Goal: Transaction & Acquisition: Purchase product/service

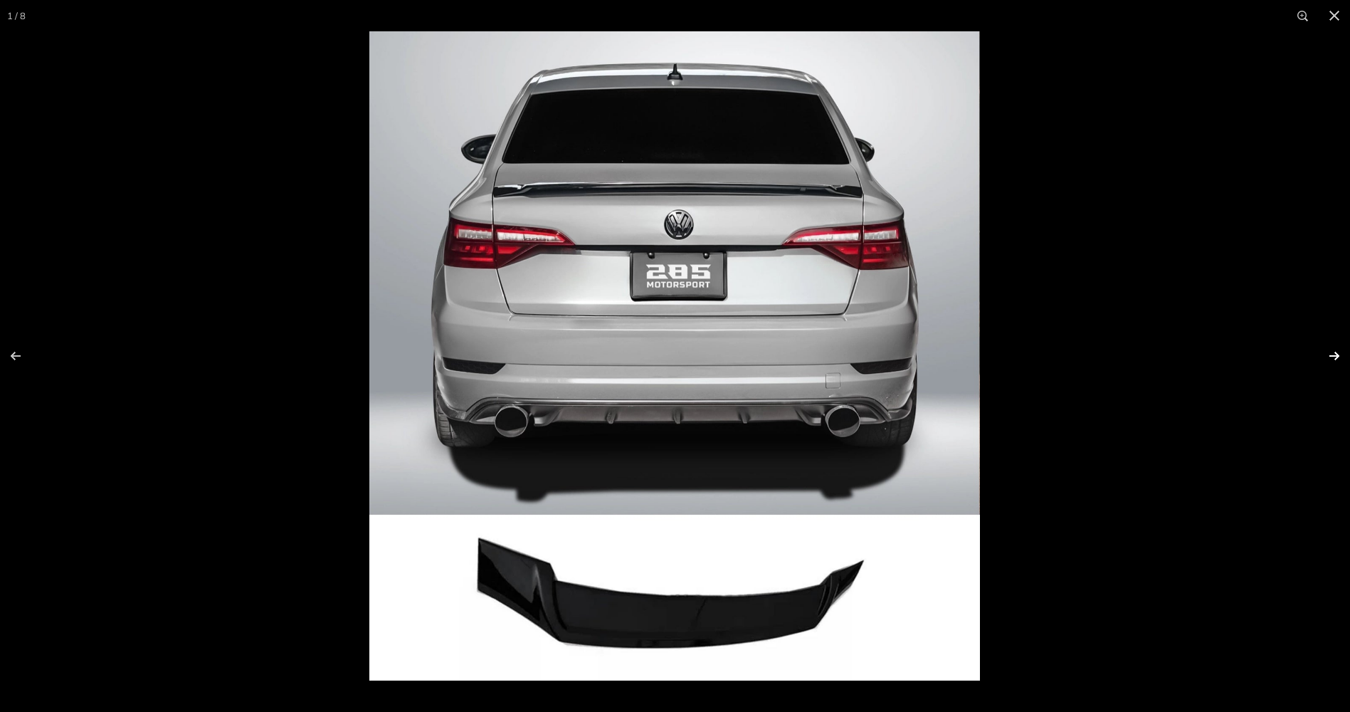
click at [1331, 355] on button at bounding box center [1325, 355] width 50 height 71
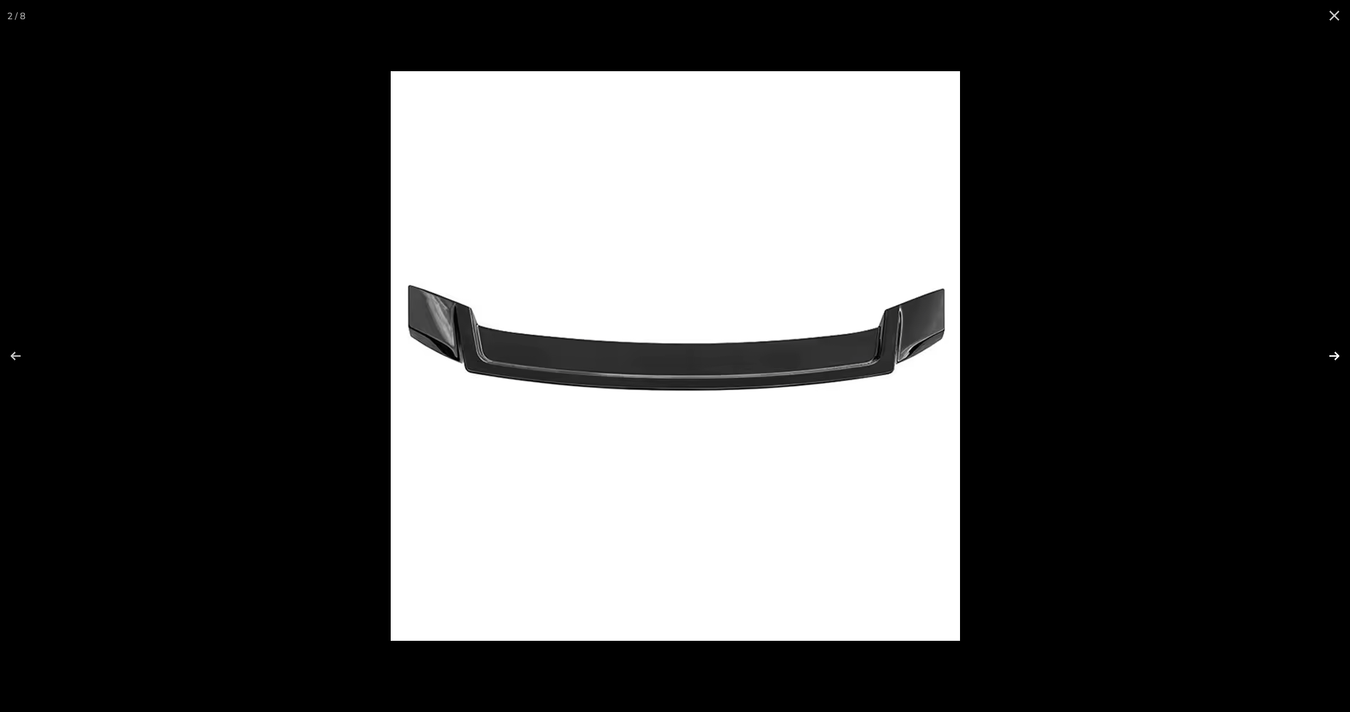
click at [1331, 355] on button at bounding box center [1325, 355] width 50 height 71
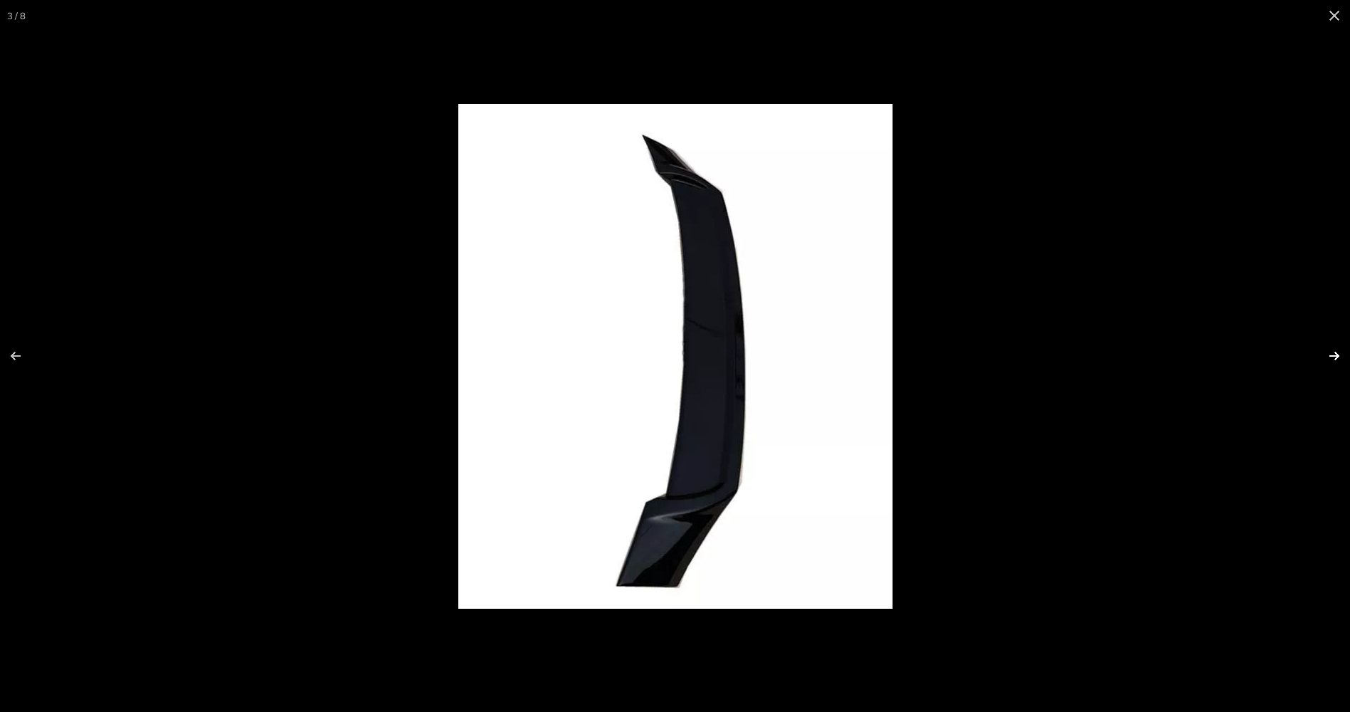
click at [1331, 355] on button at bounding box center [1325, 355] width 50 height 71
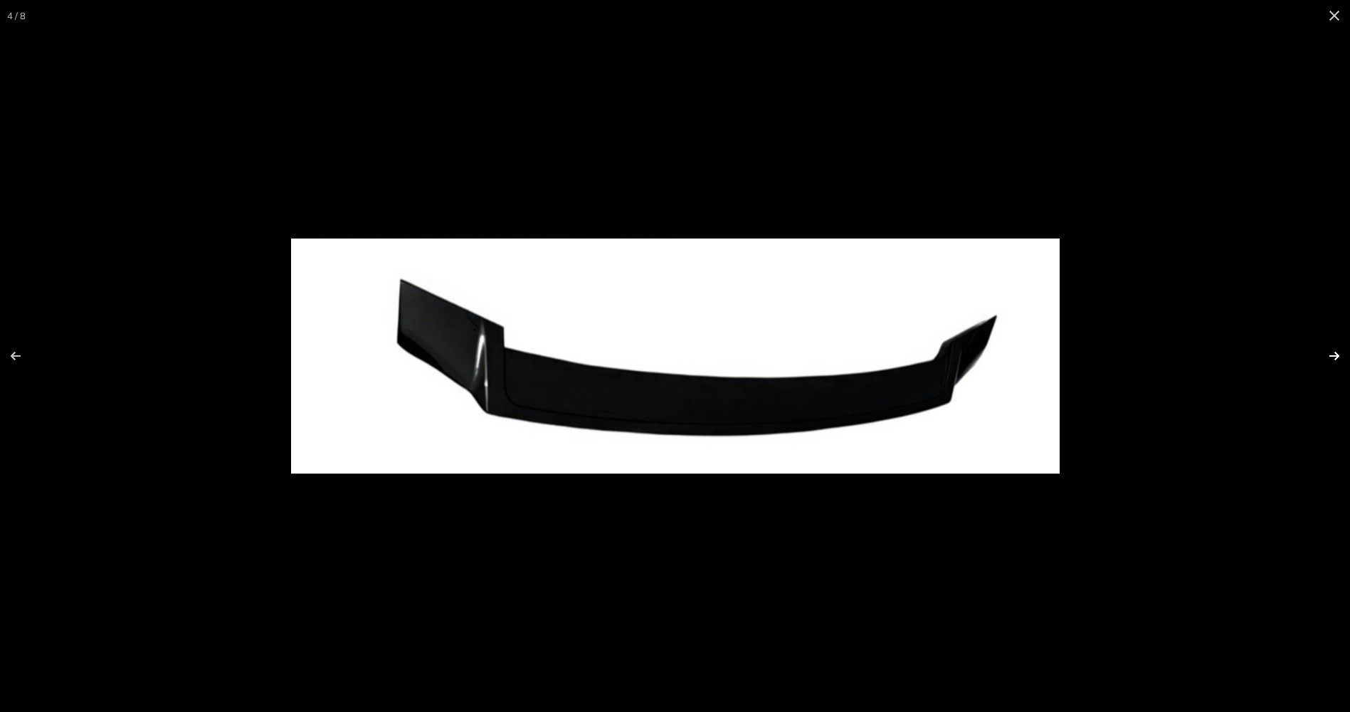
click at [1331, 355] on button at bounding box center [1325, 355] width 50 height 71
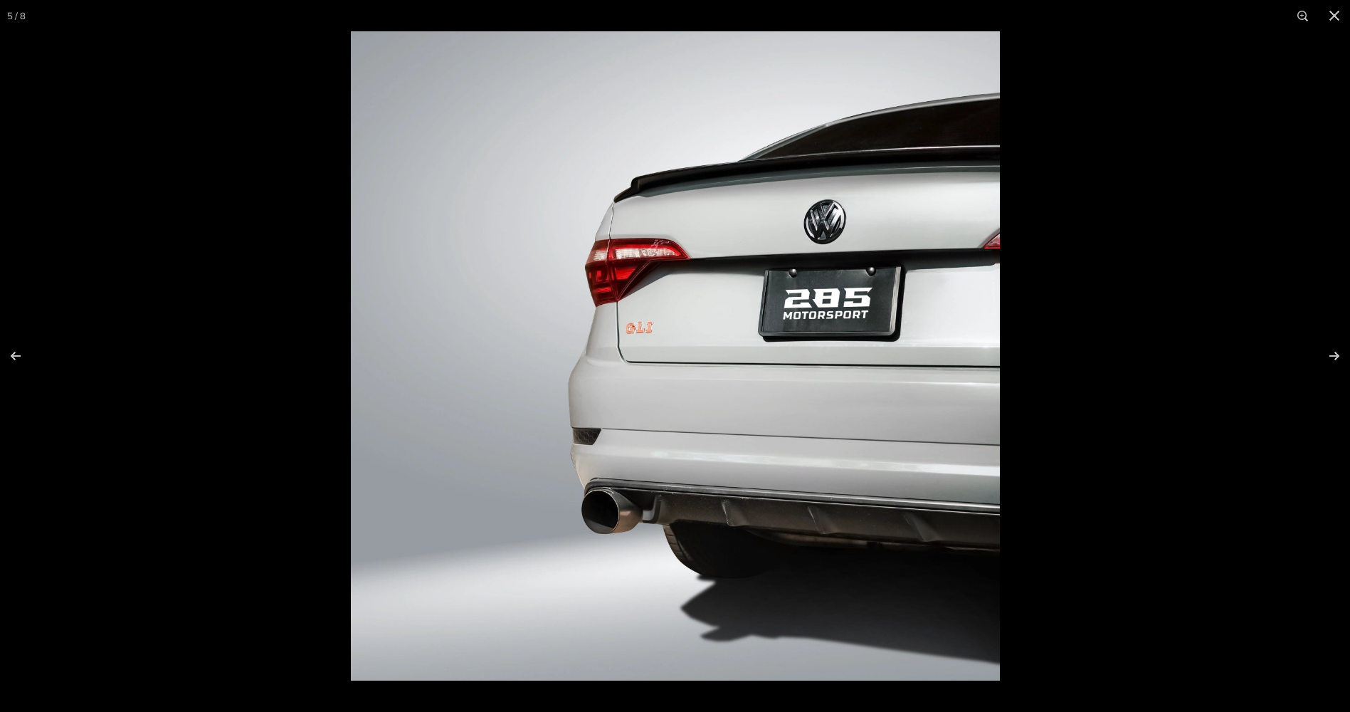
click at [729, 181] on img at bounding box center [675, 355] width 649 height 649
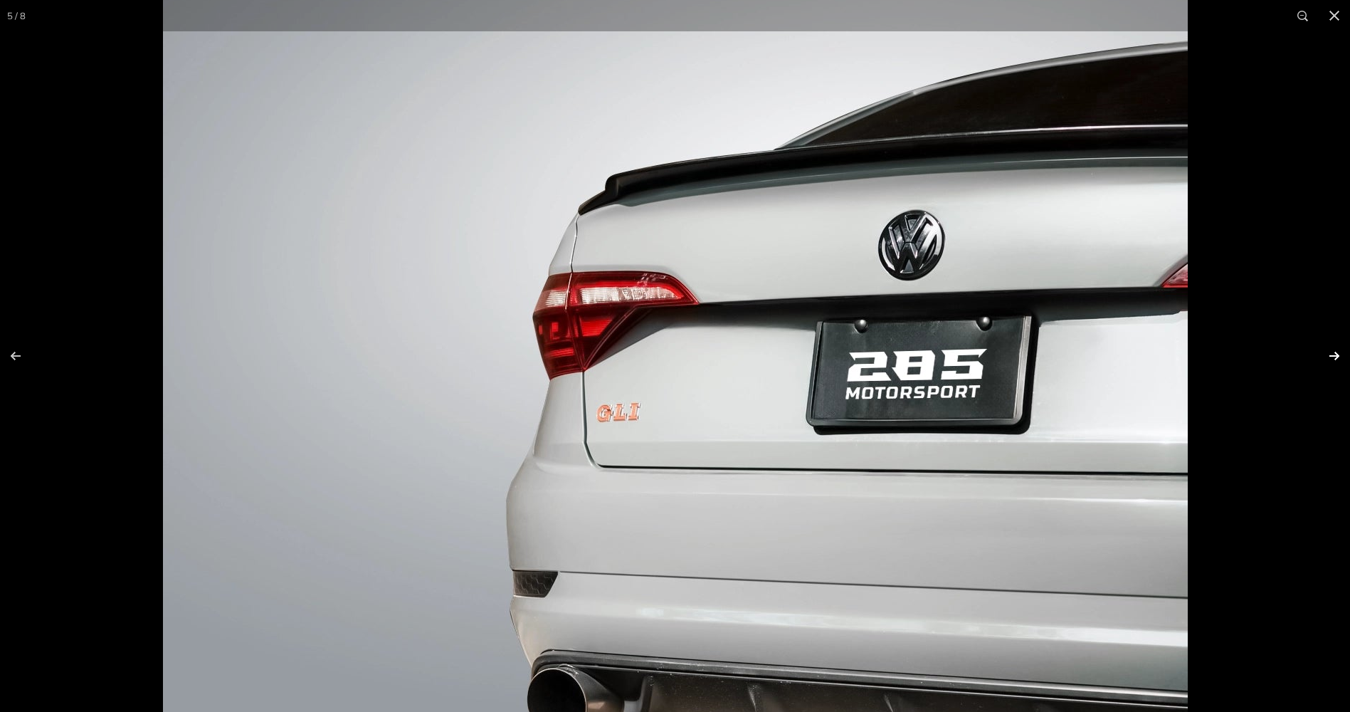
click at [1334, 351] on button at bounding box center [1325, 355] width 50 height 71
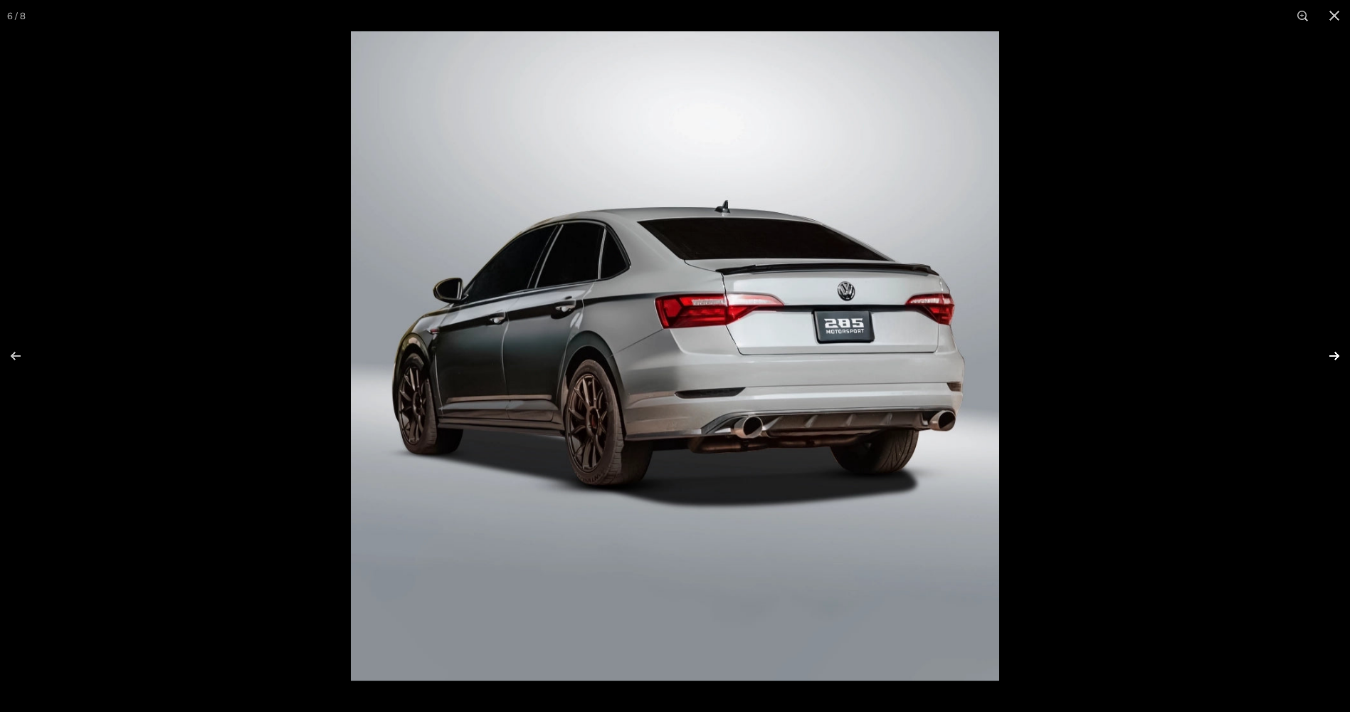
scroll to position [0, 137]
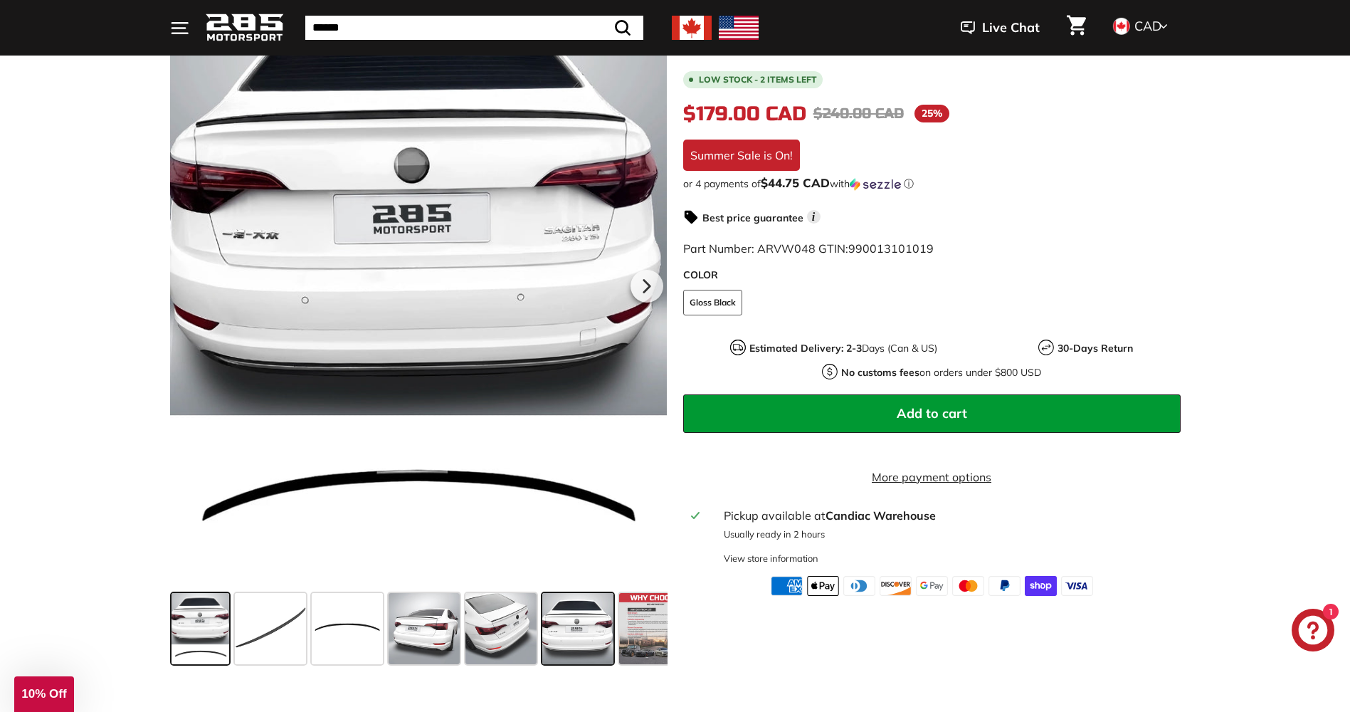
scroll to position [285, 0]
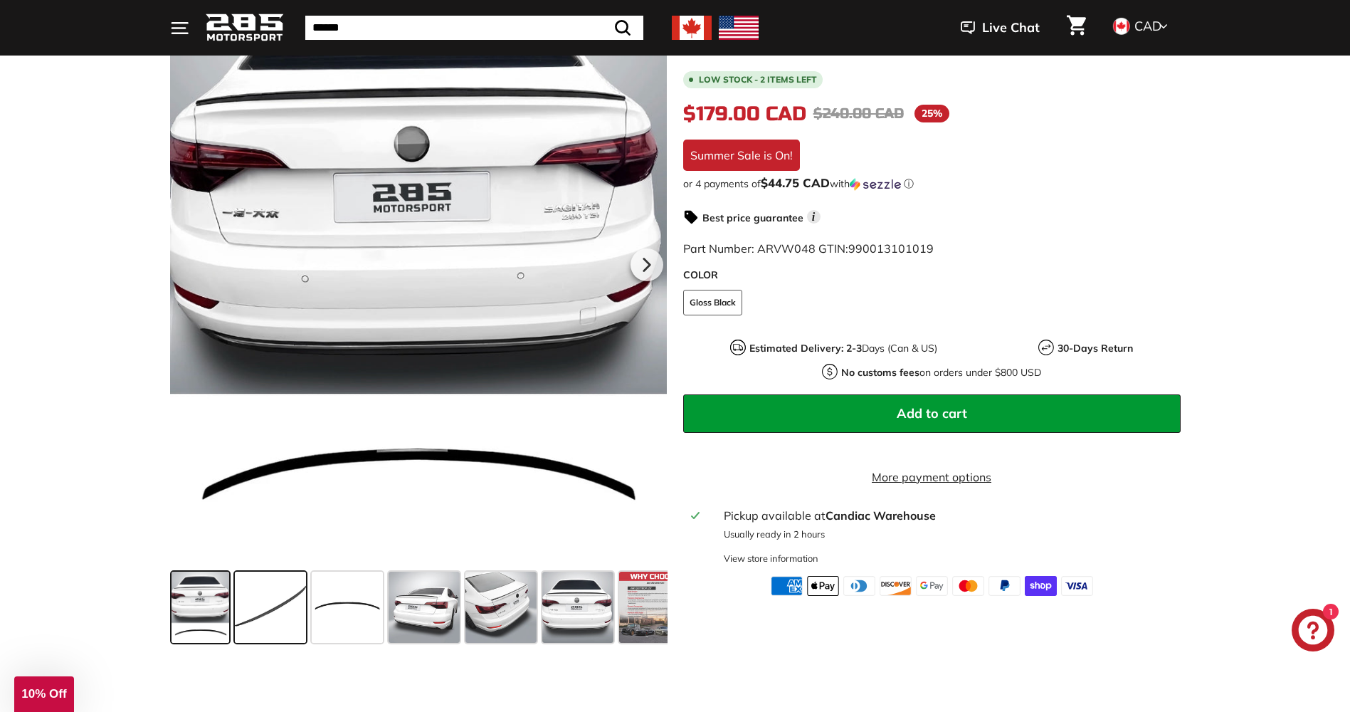
click at [266, 603] on span at bounding box center [270, 606] width 71 height 71
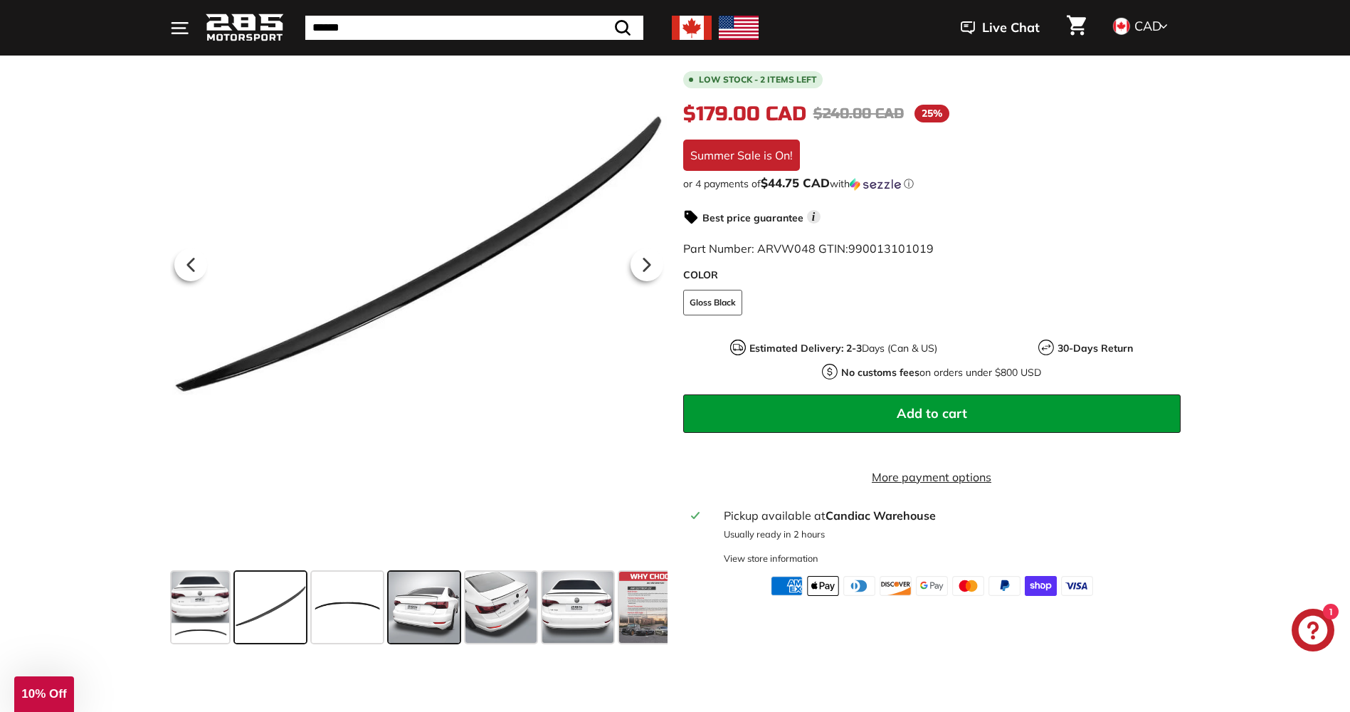
click at [399, 599] on span at bounding box center [424, 606] width 71 height 71
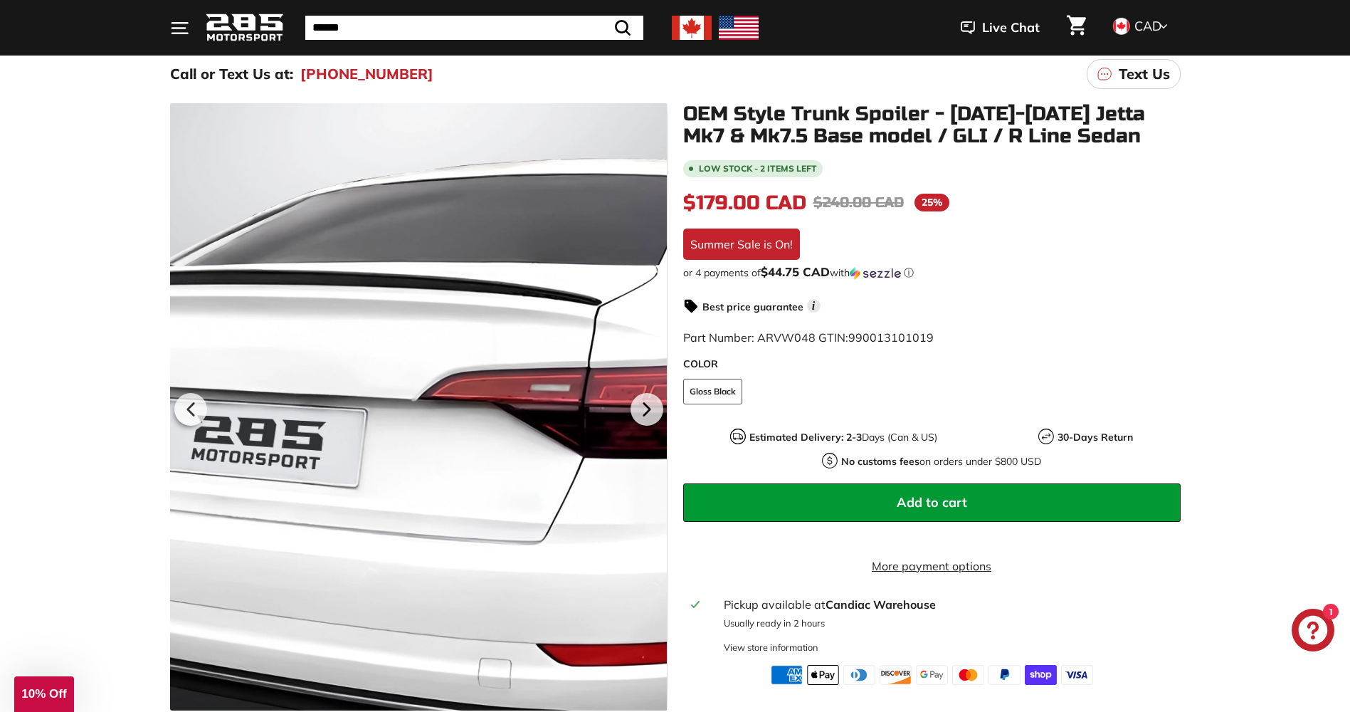
scroll to position [142, 0]
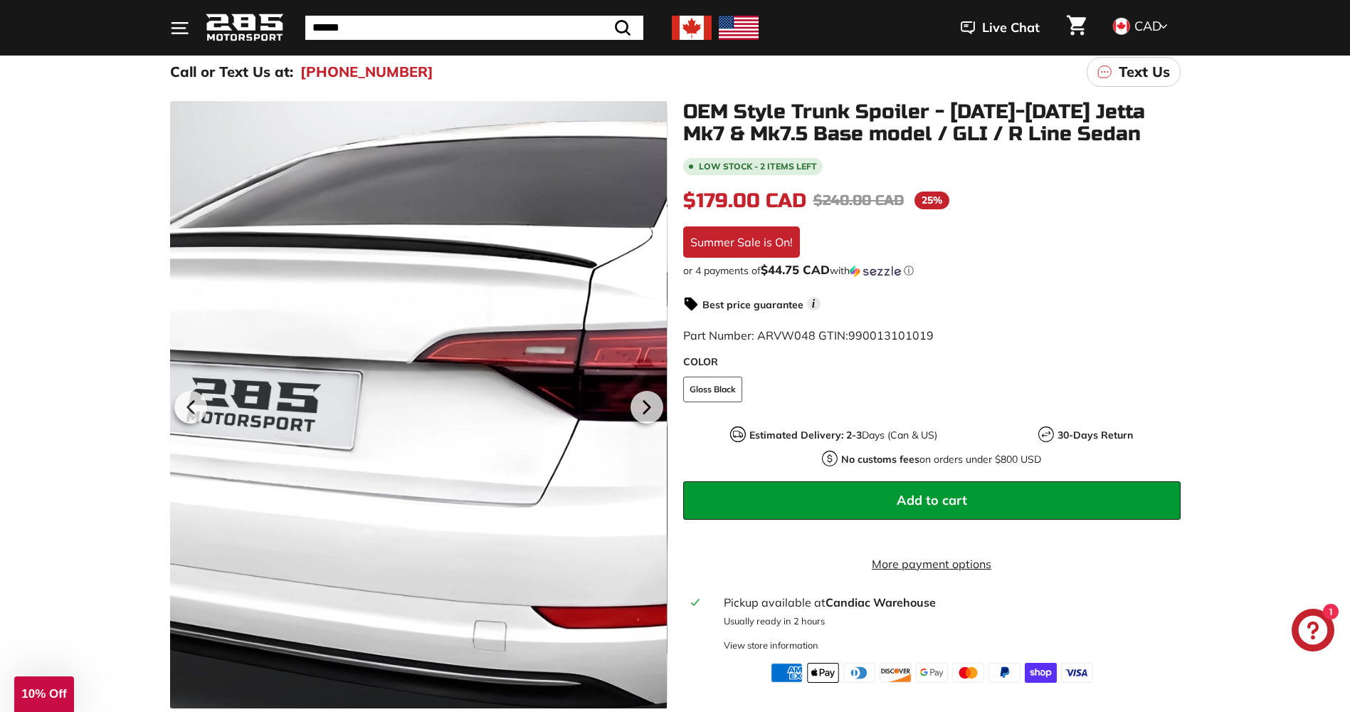
click at [425, 406] on div at bounding box center [417, 404] width 497 height 607
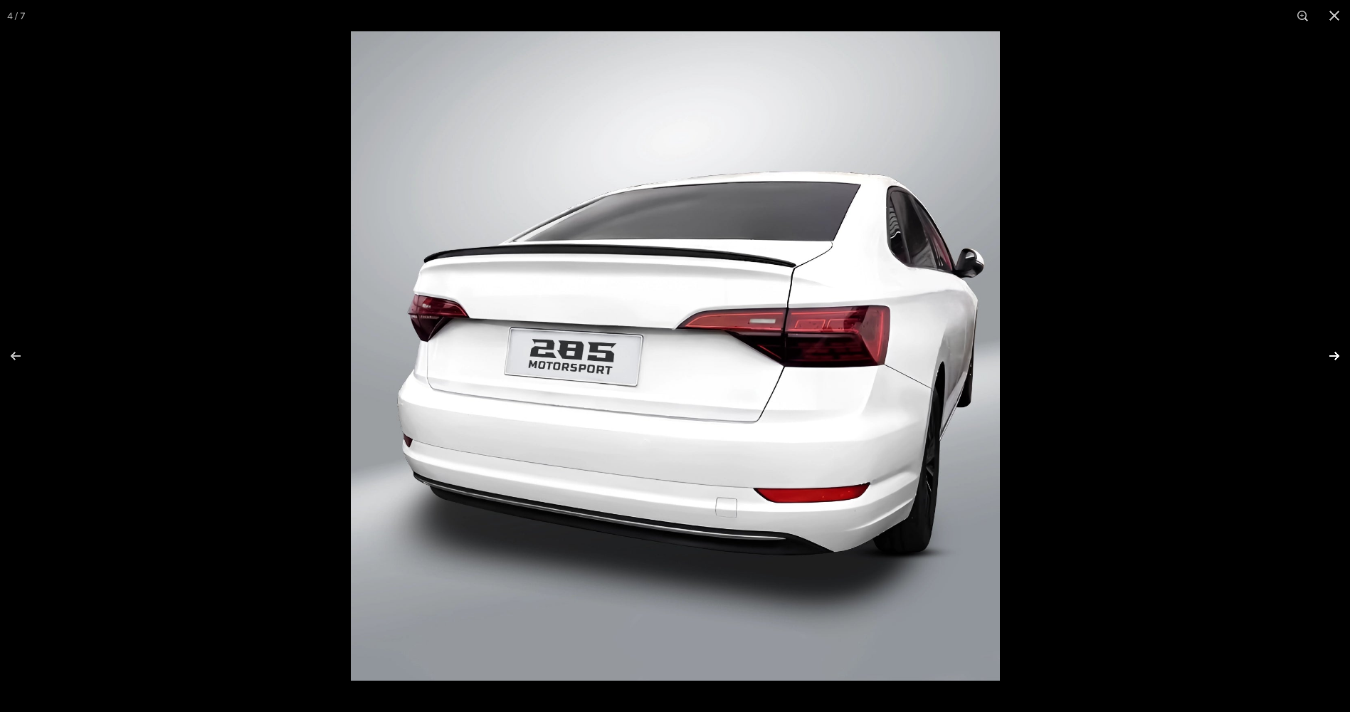
click at [1333, 354] on button at bounding box center [1325, 355] width 50 height 71
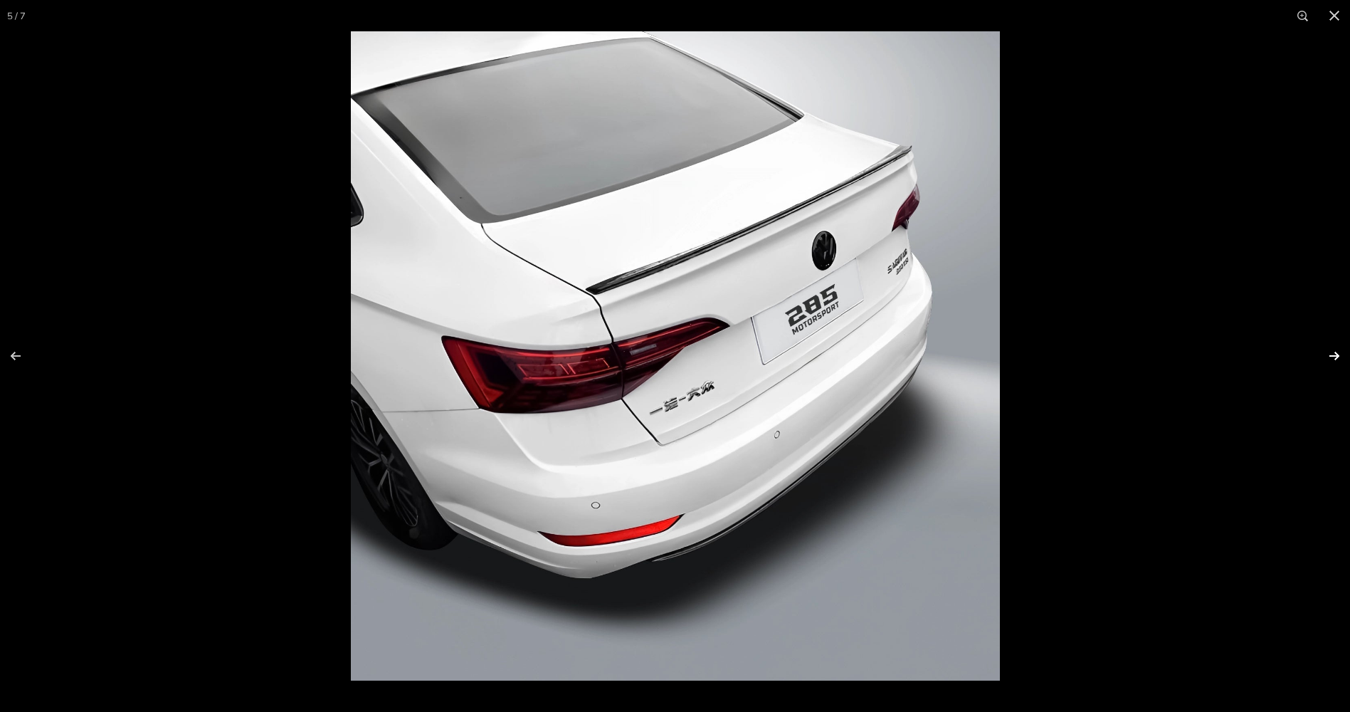
click at [1333, 354] on button at bounding box center [1325, 355] width 50 height 71
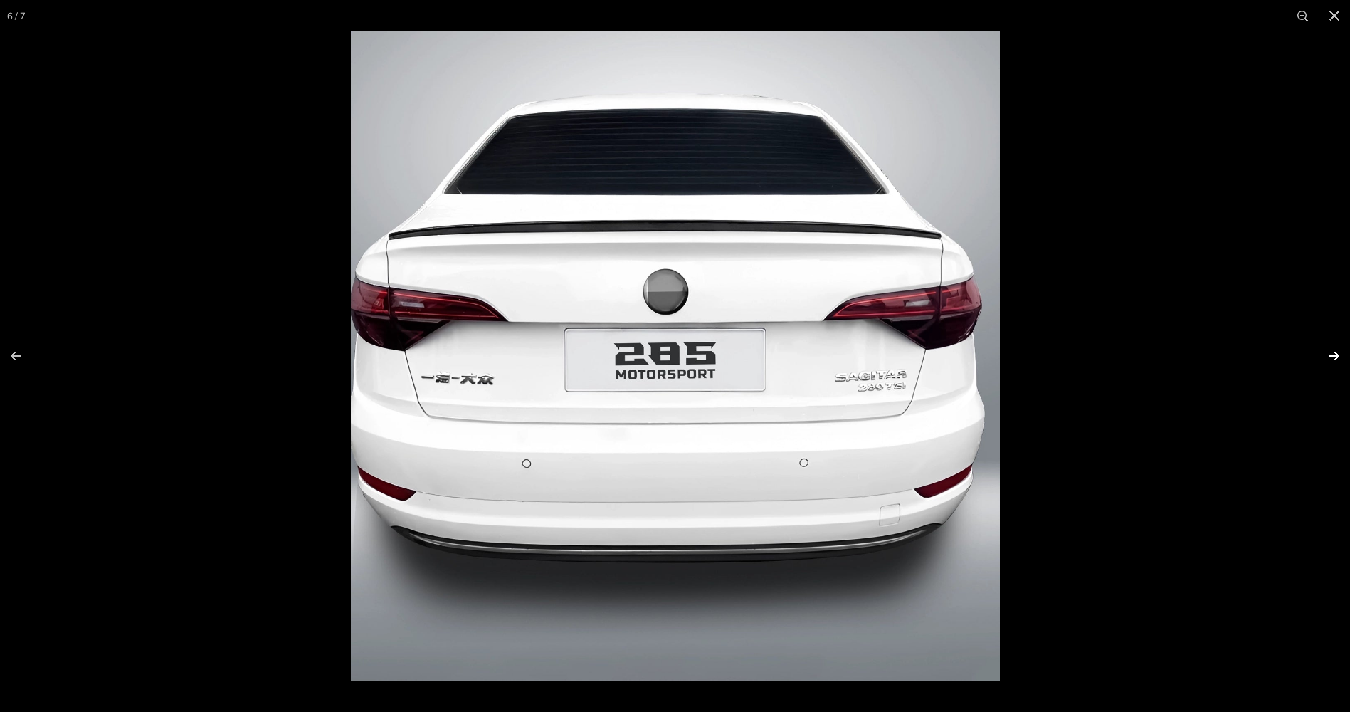
click at [1333, 354] on button at bounding box center [1325, 355] width 50 height 71
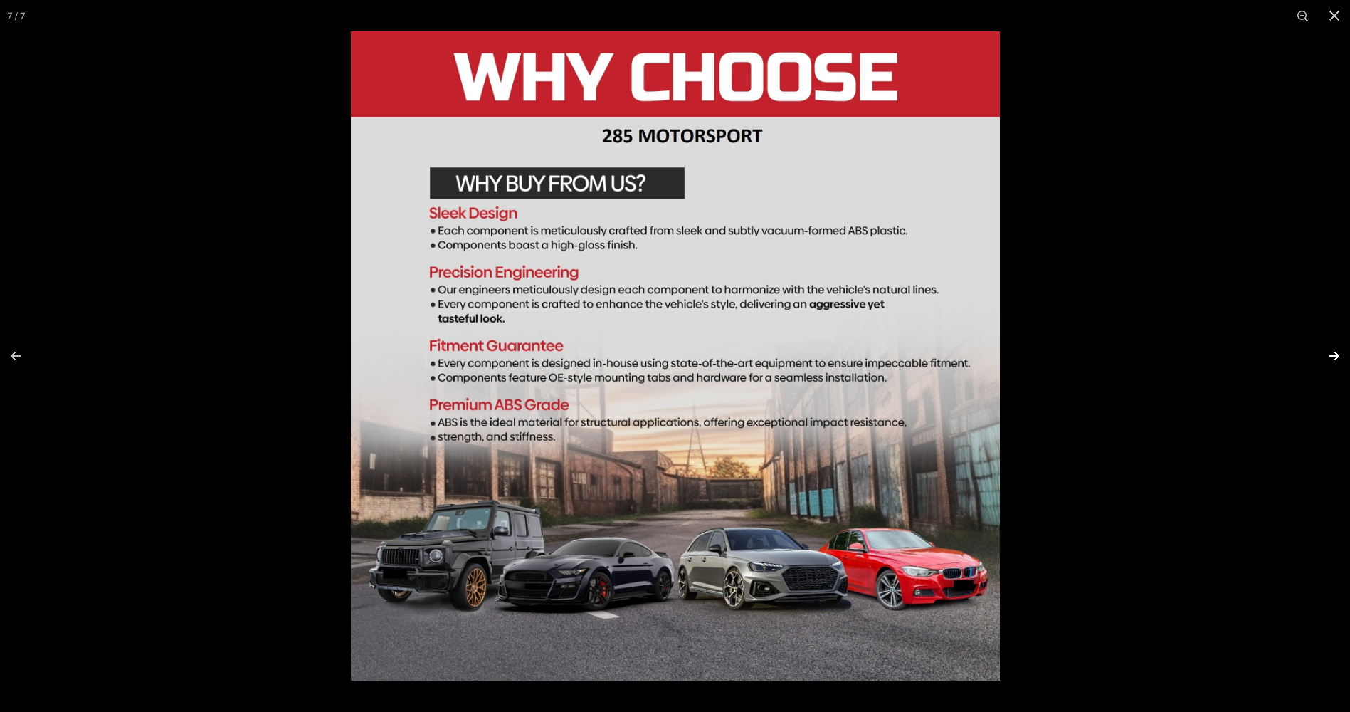
scroll to position [0, 26]
click at [8, 359] on button at bounding box center [25, 355] width 50 height 71
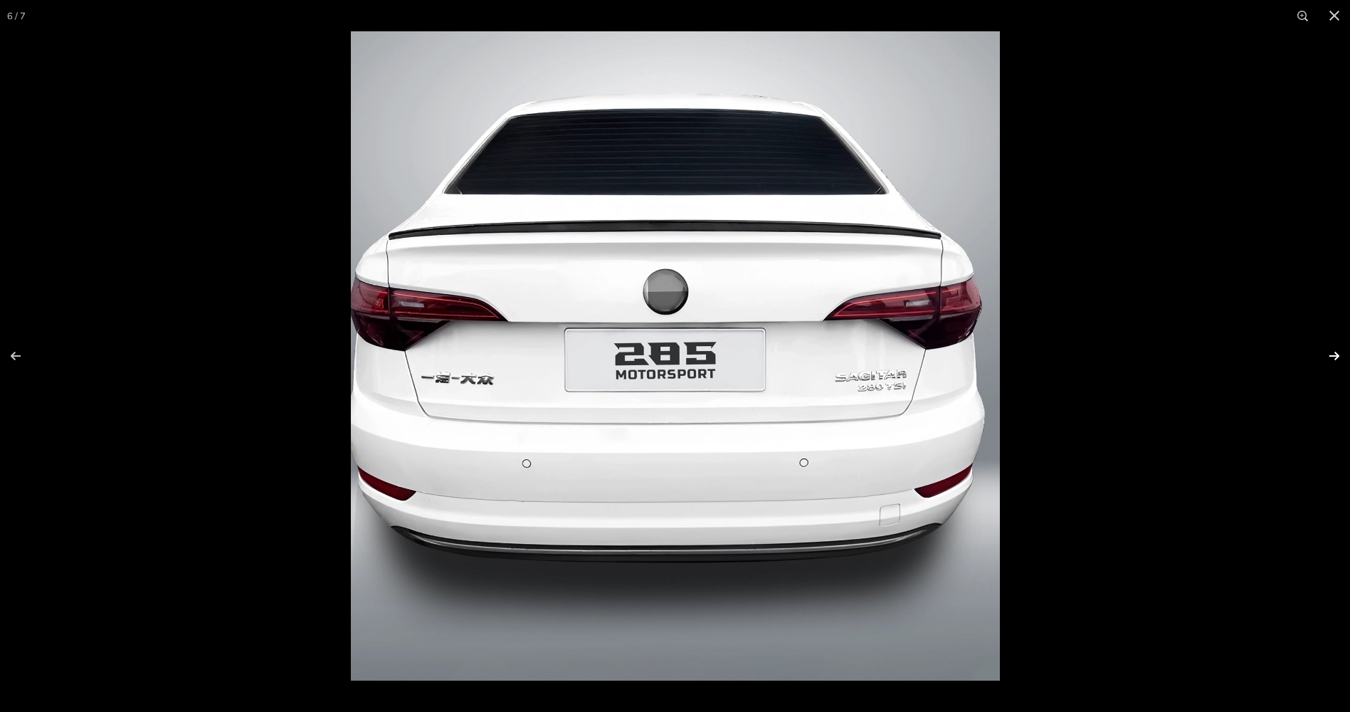
click at [1336, 359] on button at bounding box center [1325, 355] width 50 height 71
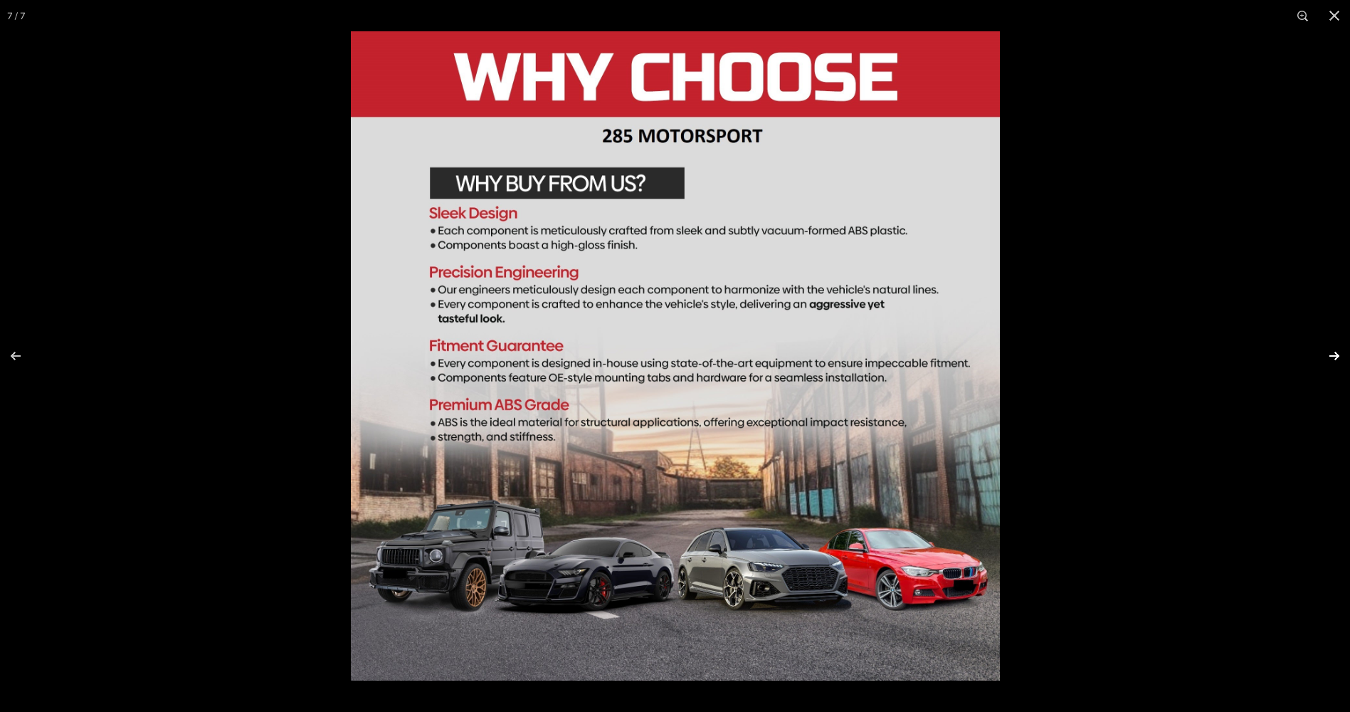
click at [1336, 359] on button at bounding box center [1325, 355] width 50 height 71
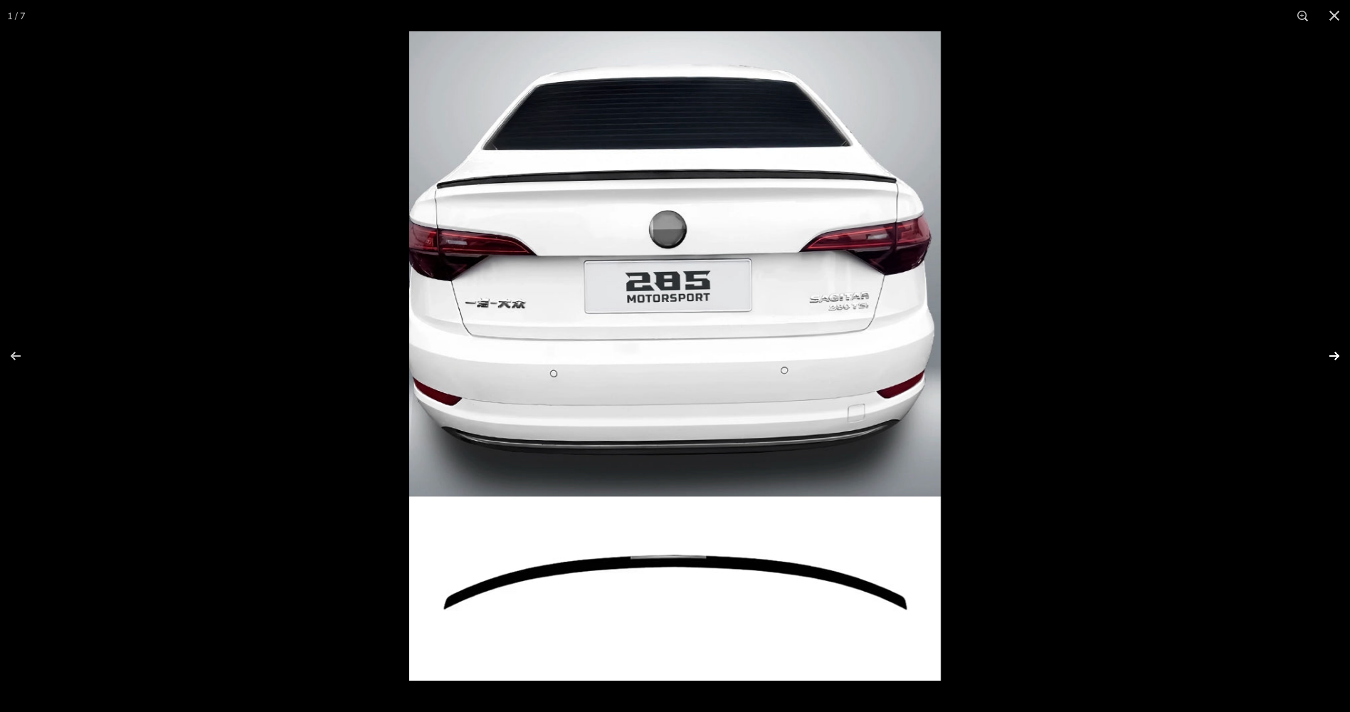
scroll to position [0, 0]
click at [1336, 359] on button at bounding box center [1325, 355] width 50 height 71
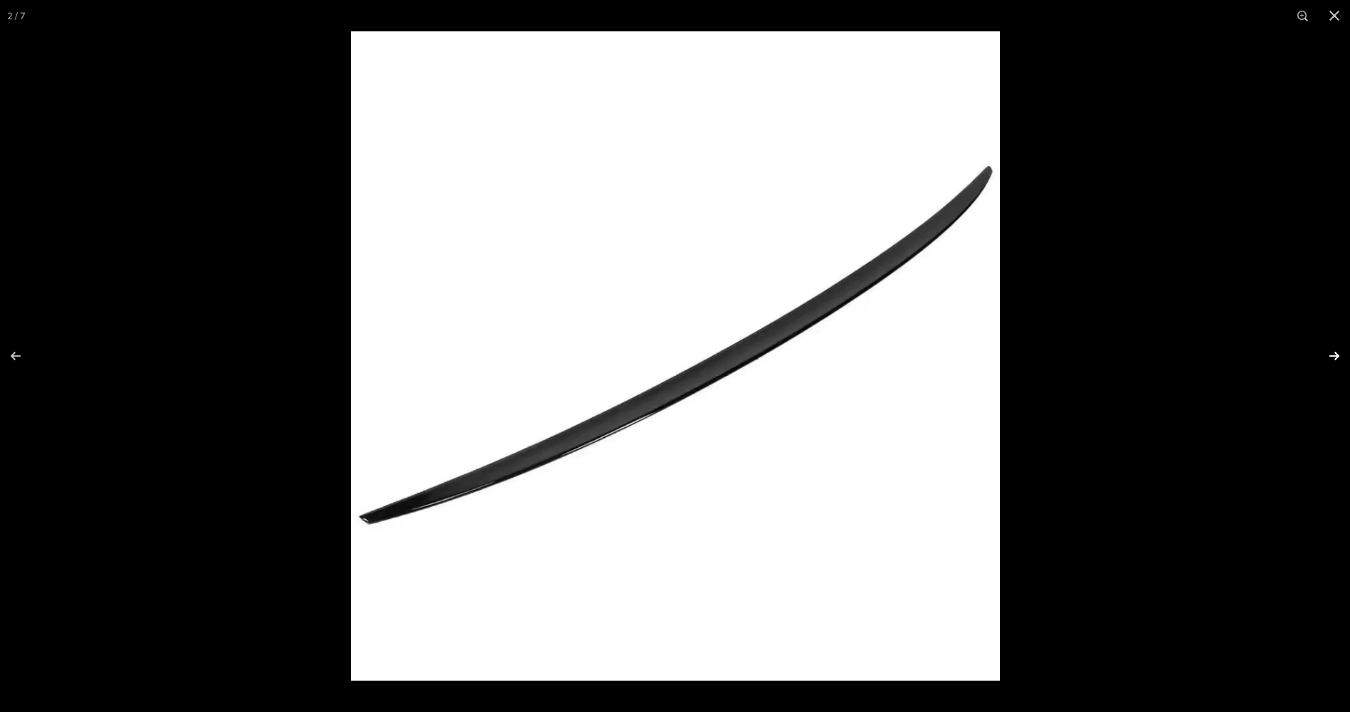
click at [1336, 359] on button at bounding box center [1325, 355] width 50 height 71
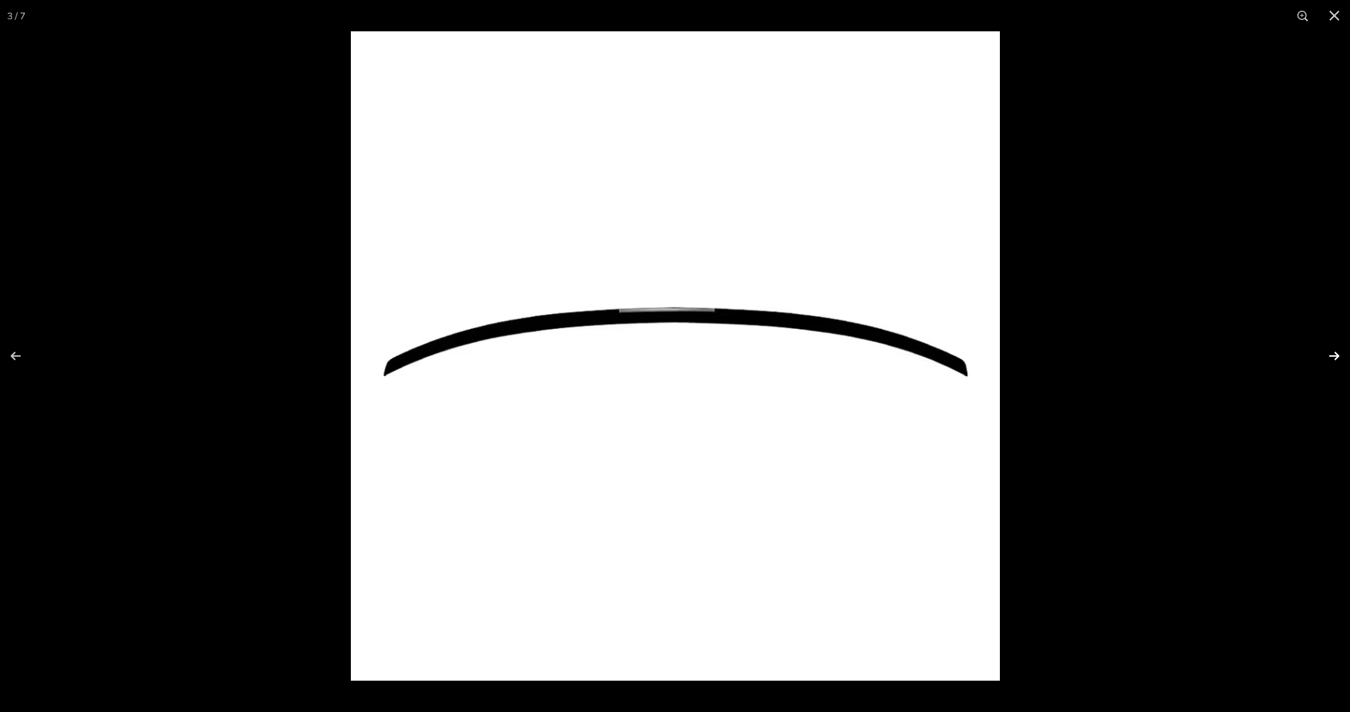
click at [1336, 359] on button at bounding box center [1325, 355] width 50 height 71
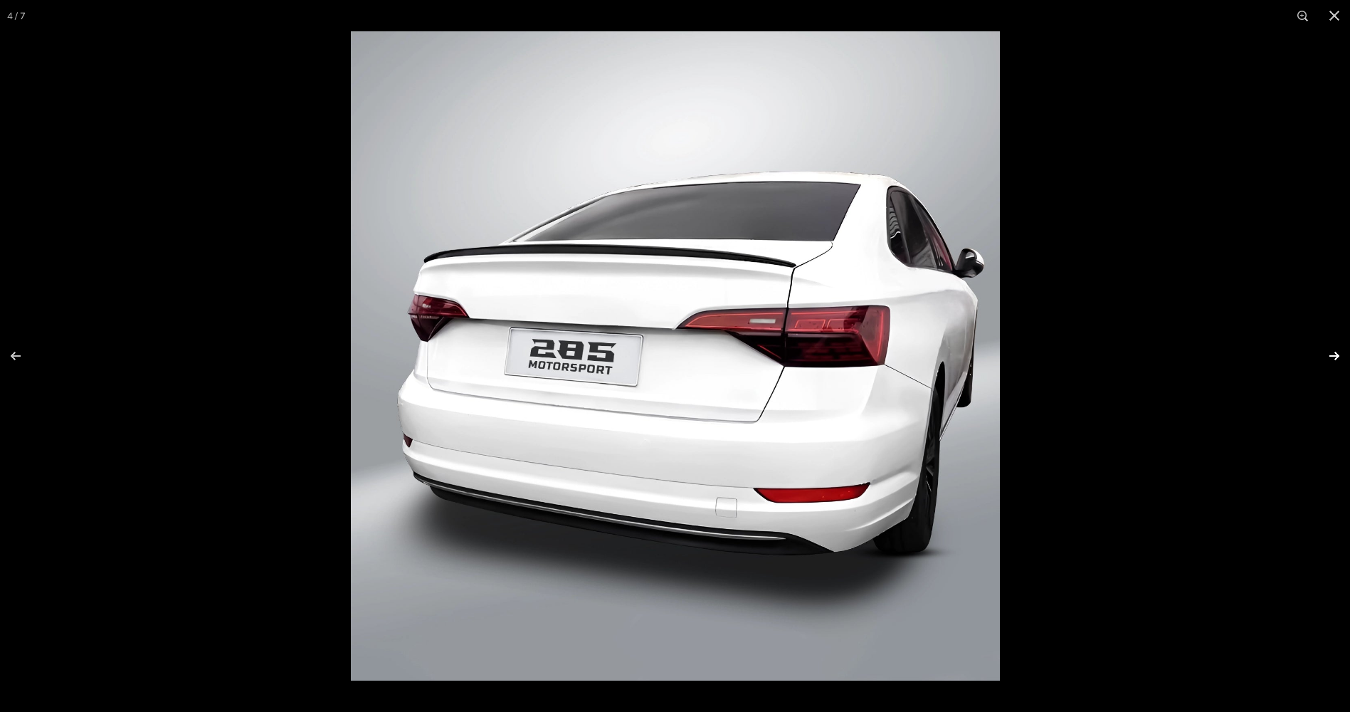
click at [1336, 359] on button at bounding box center [1325, 355] width 50 height 71
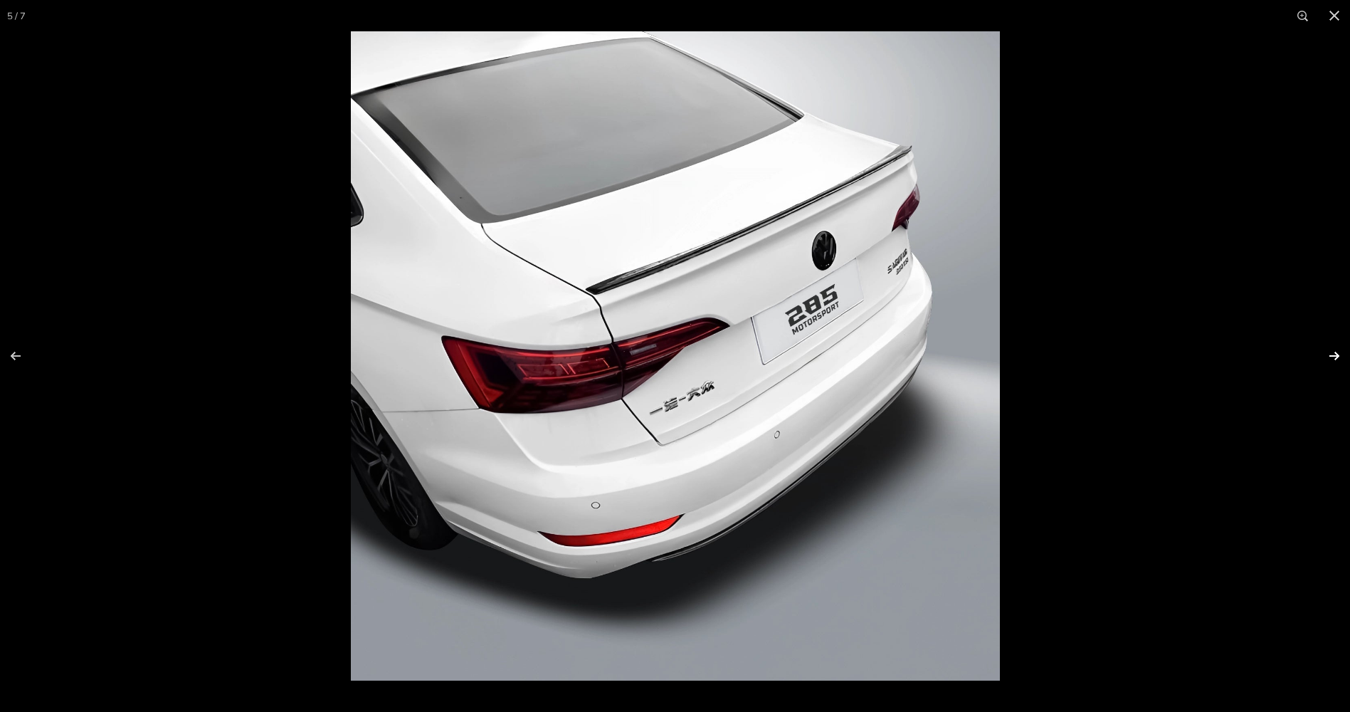
click at [1330, 354] on button at bounding box center [1325, 355] width 50 height 71
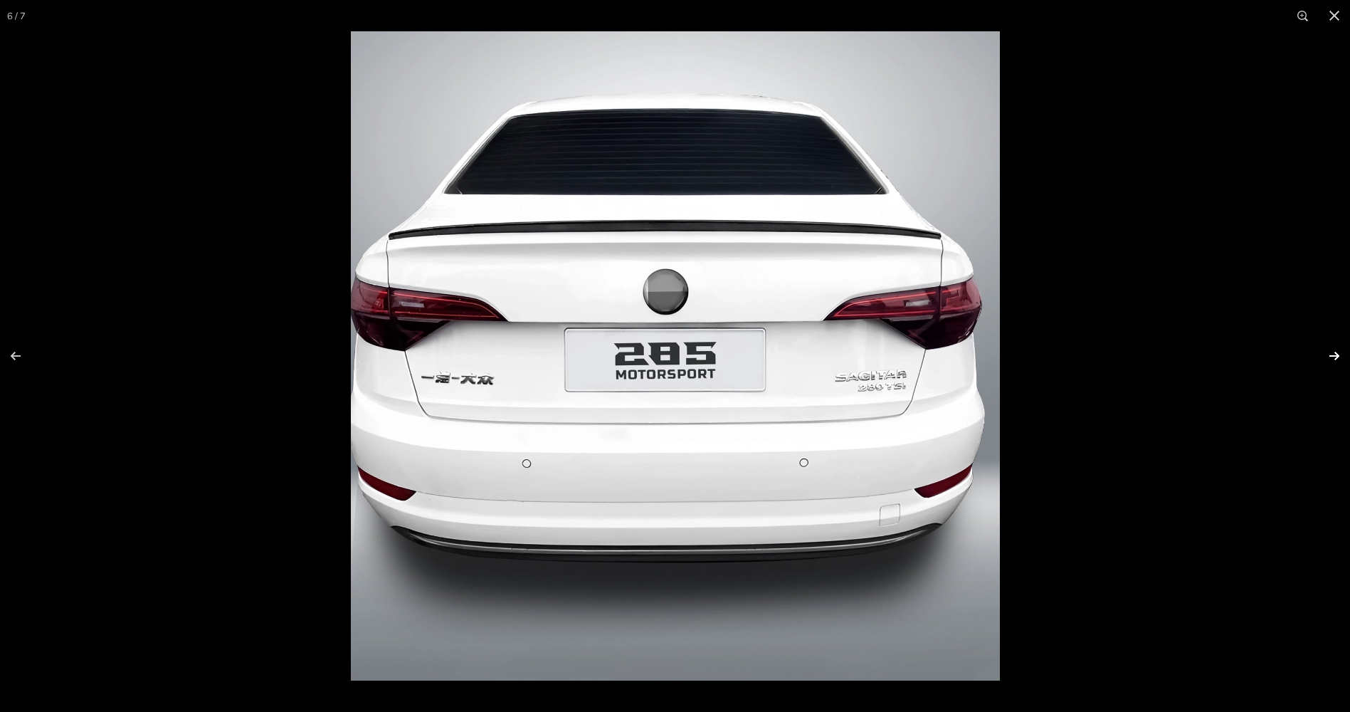
click at [1331, 357] on button at bounding box center [1325, 355] width 50 height 71
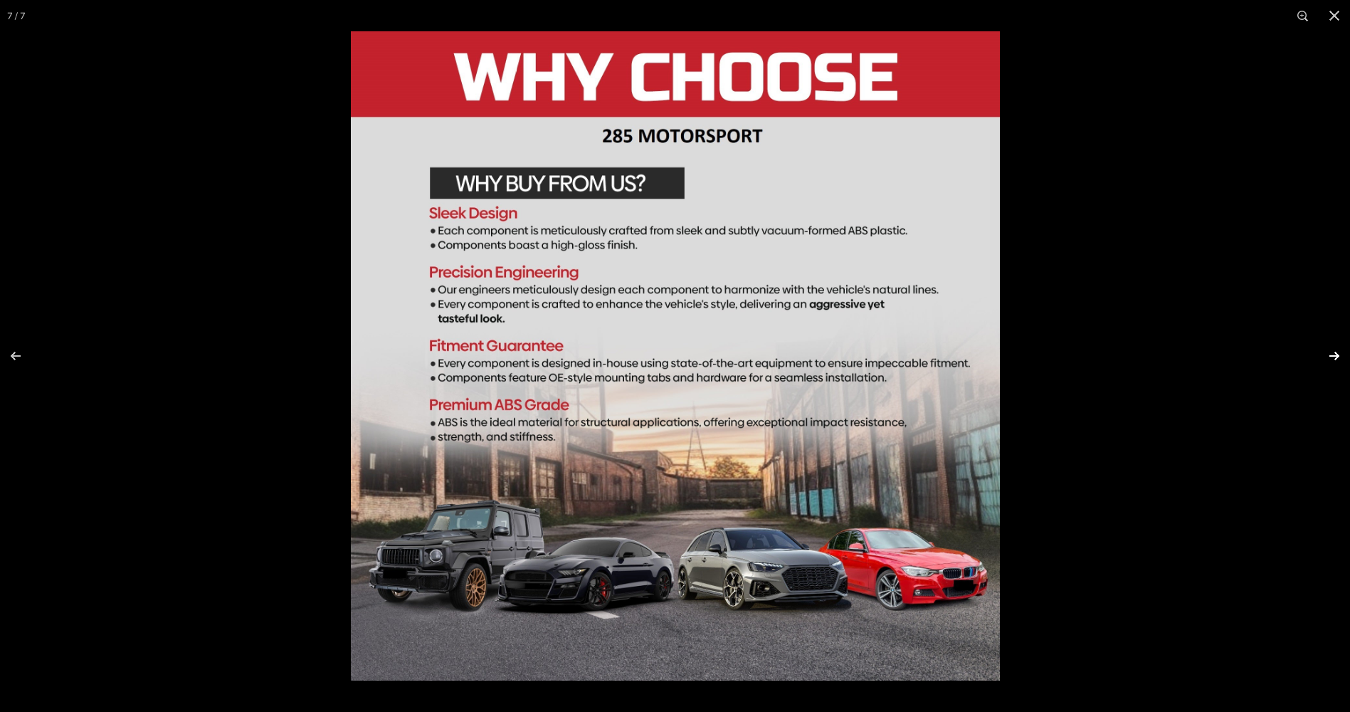
click at [1331, 357] on button at bounding box center [1325, 355] width 50 height 71
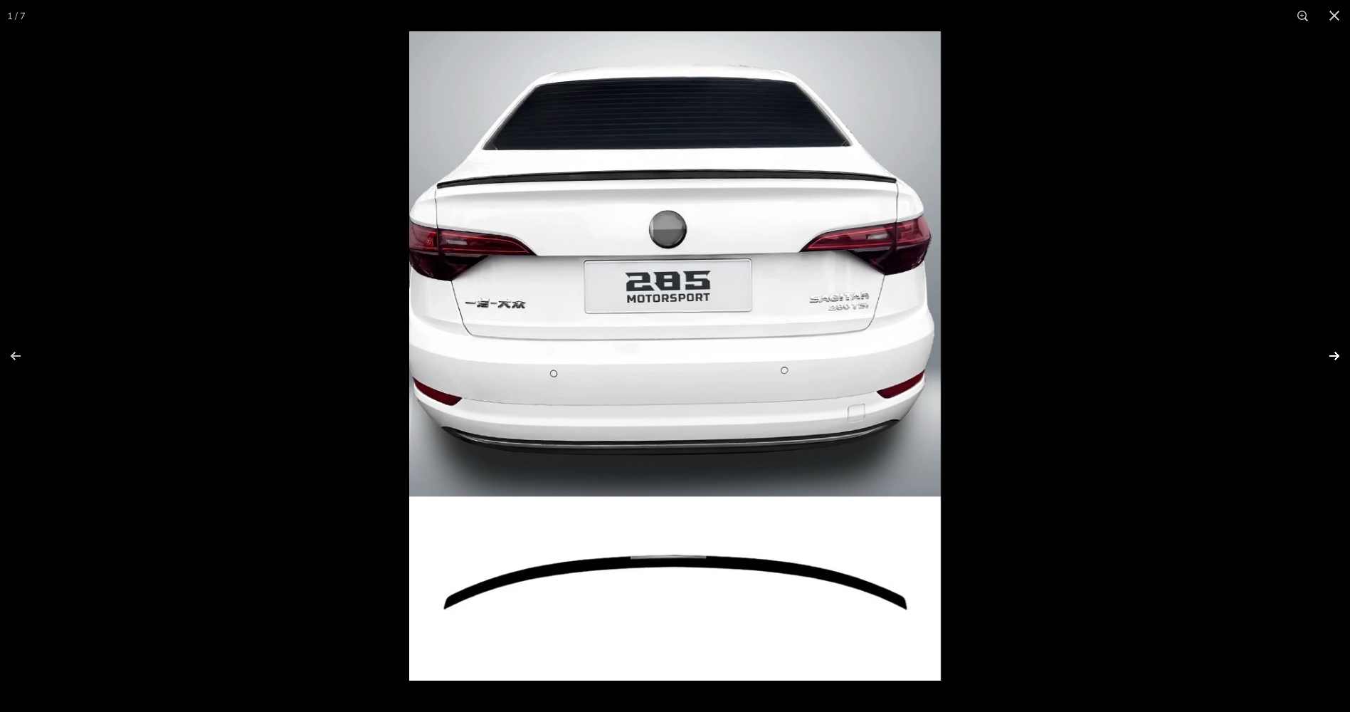
click at [1333, 358] on button at bounding box center [1325, 355] width 50 height 71
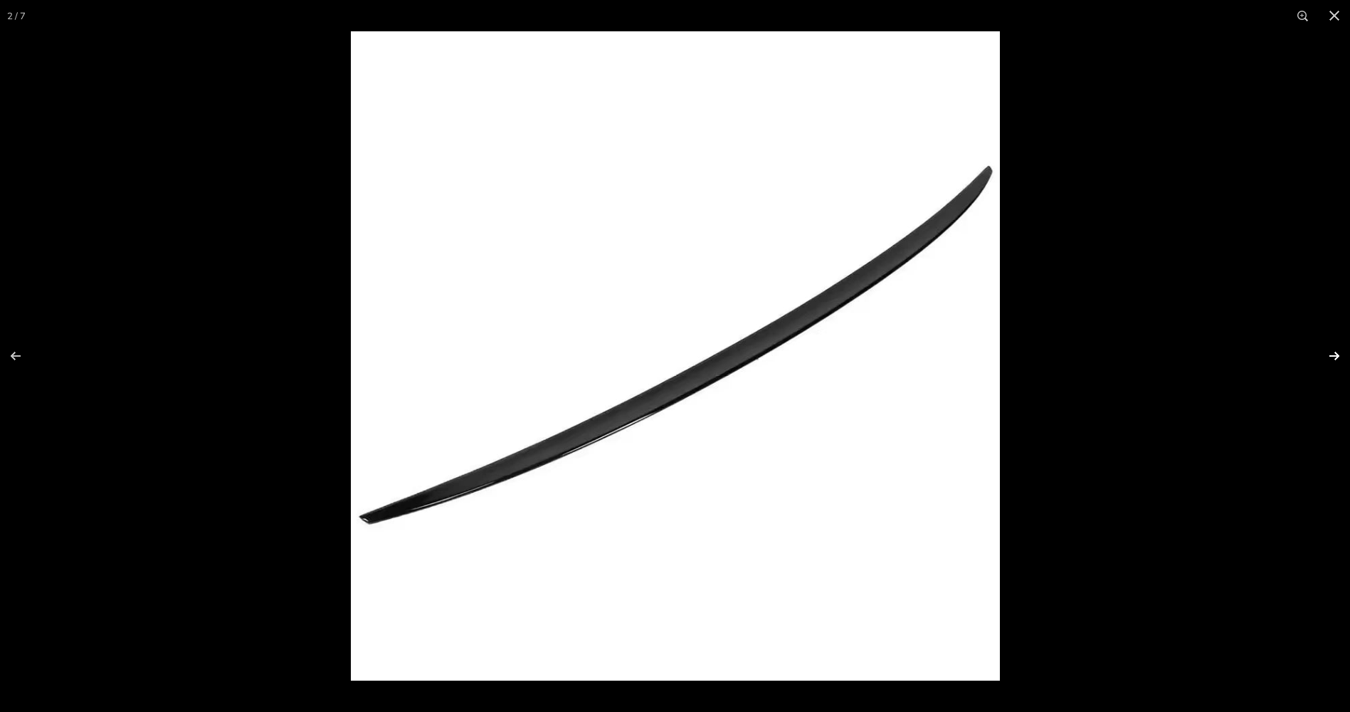
click at [1337, 357] on button at bounding box center [1325, 355] width 50 height 71
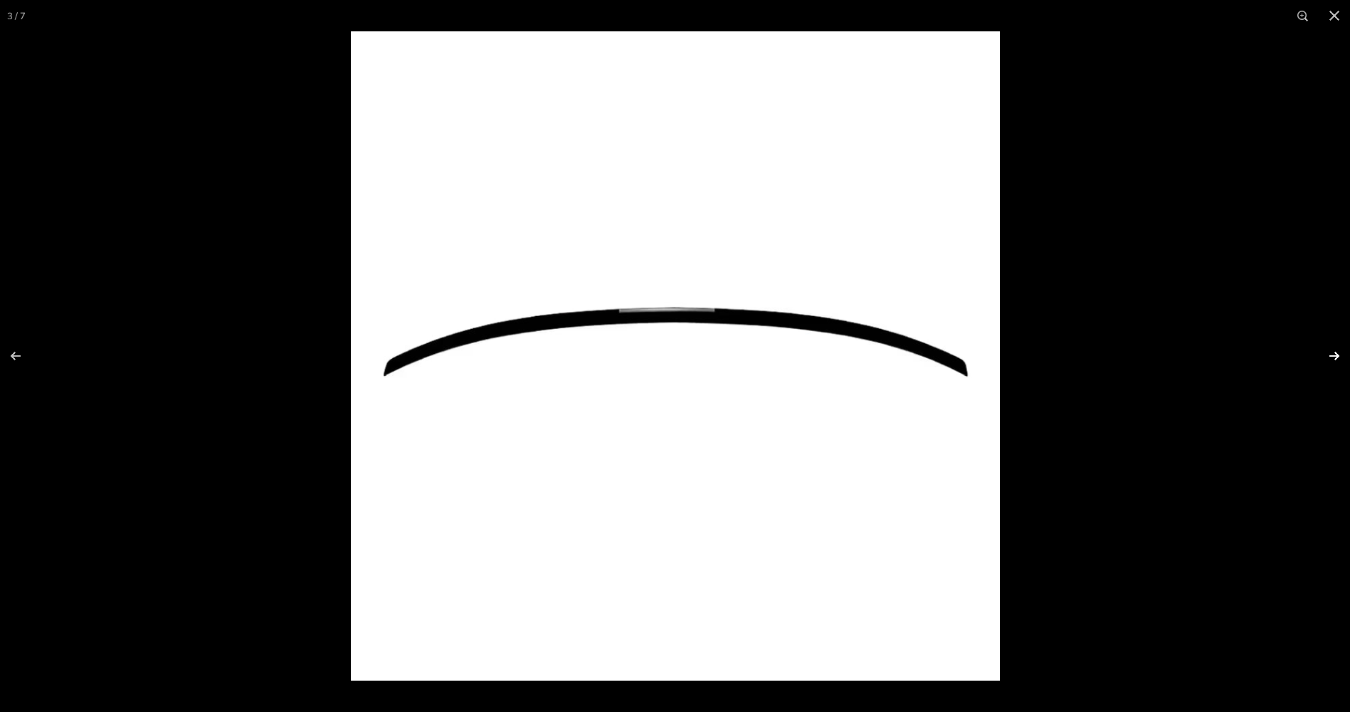
click at [1337, 357] on button at bounding box center [1325, 355] width 50 height 71
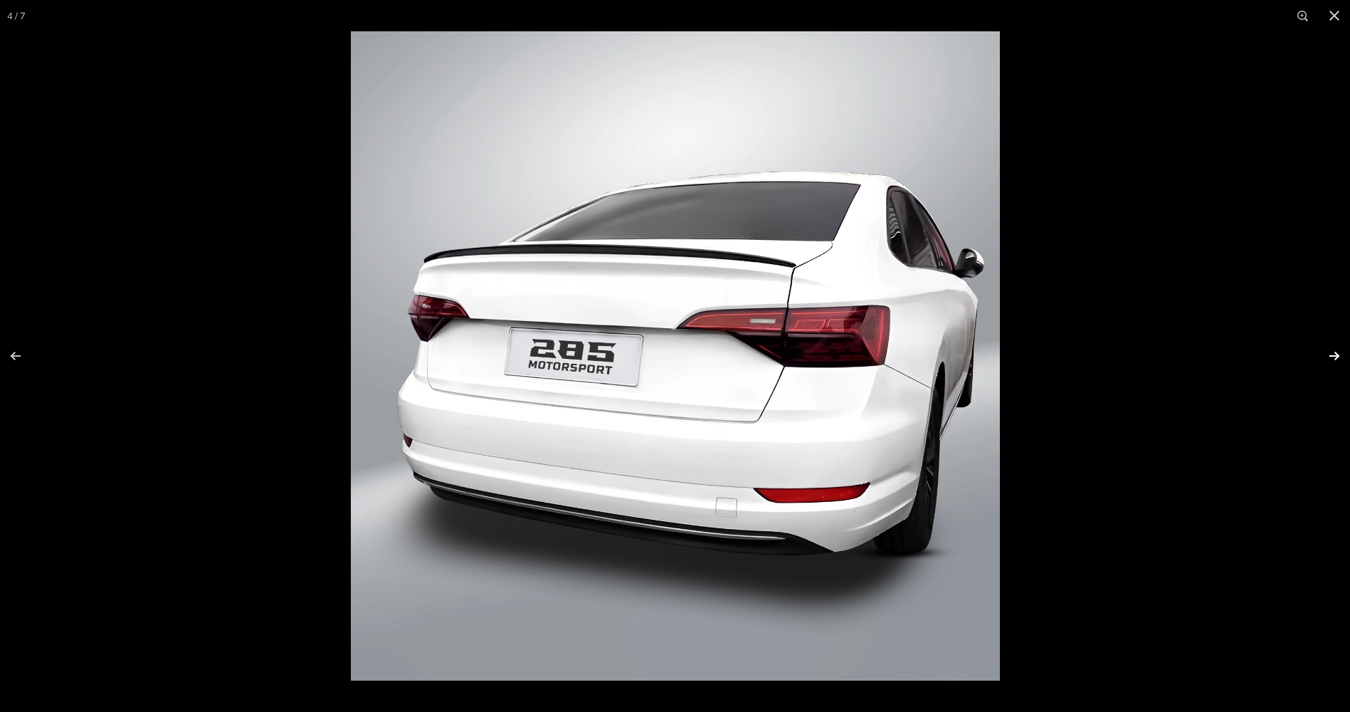
click at [1333, 353] on button at bounding box center [1325, 355] width 50 height 71
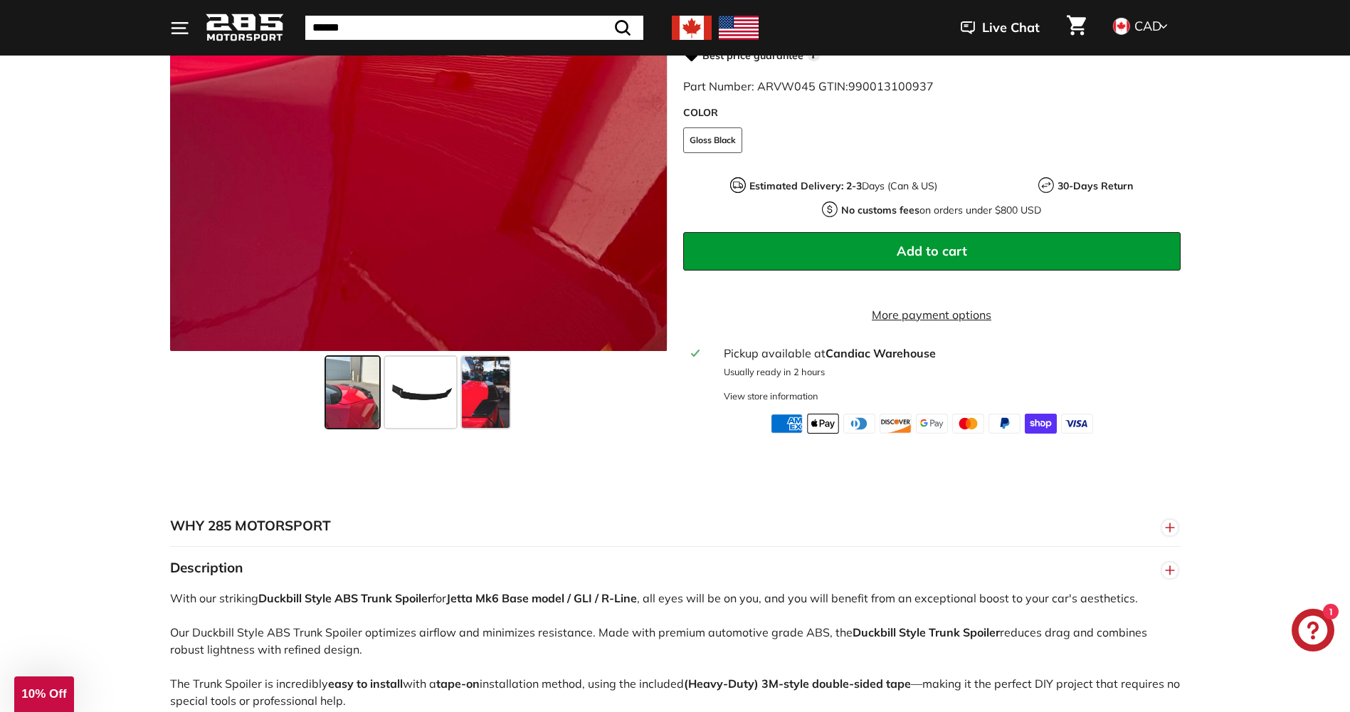
scroll to position [569, 0]
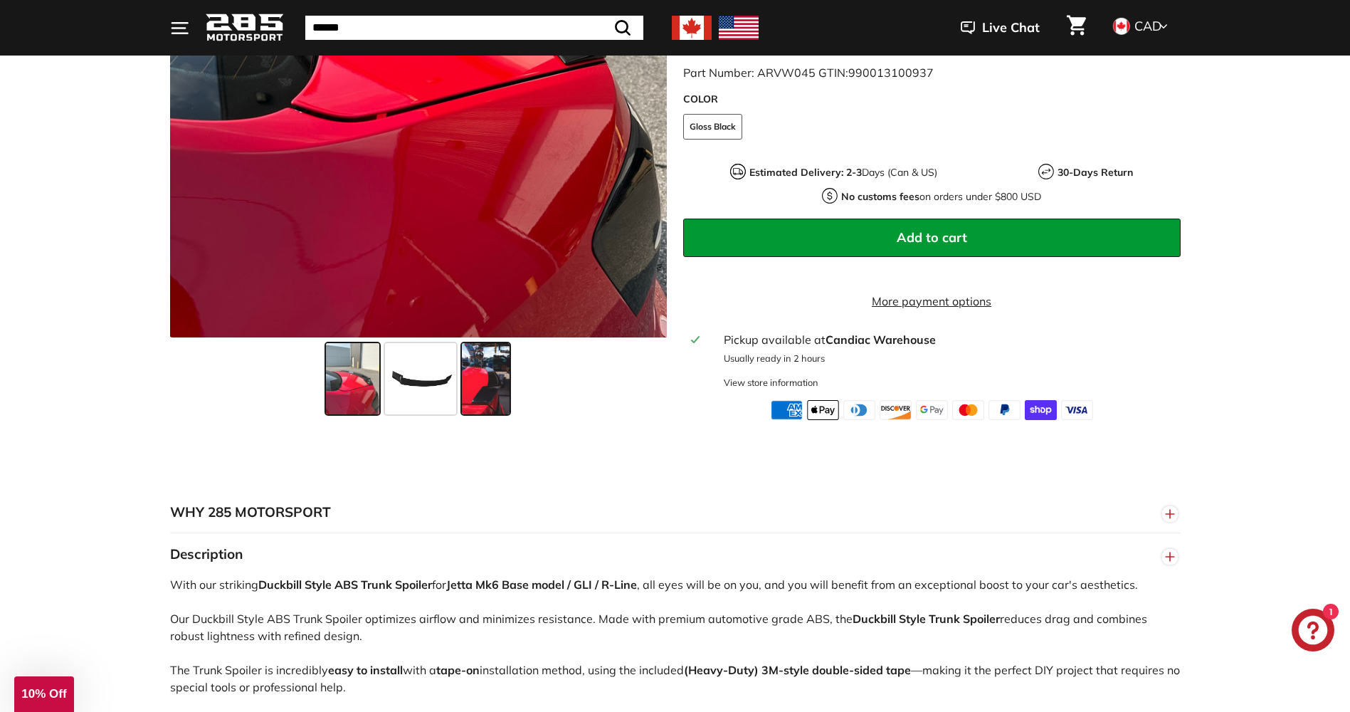
click at [493, 390] on span at bounding box center [486, 378] width 48 height 71
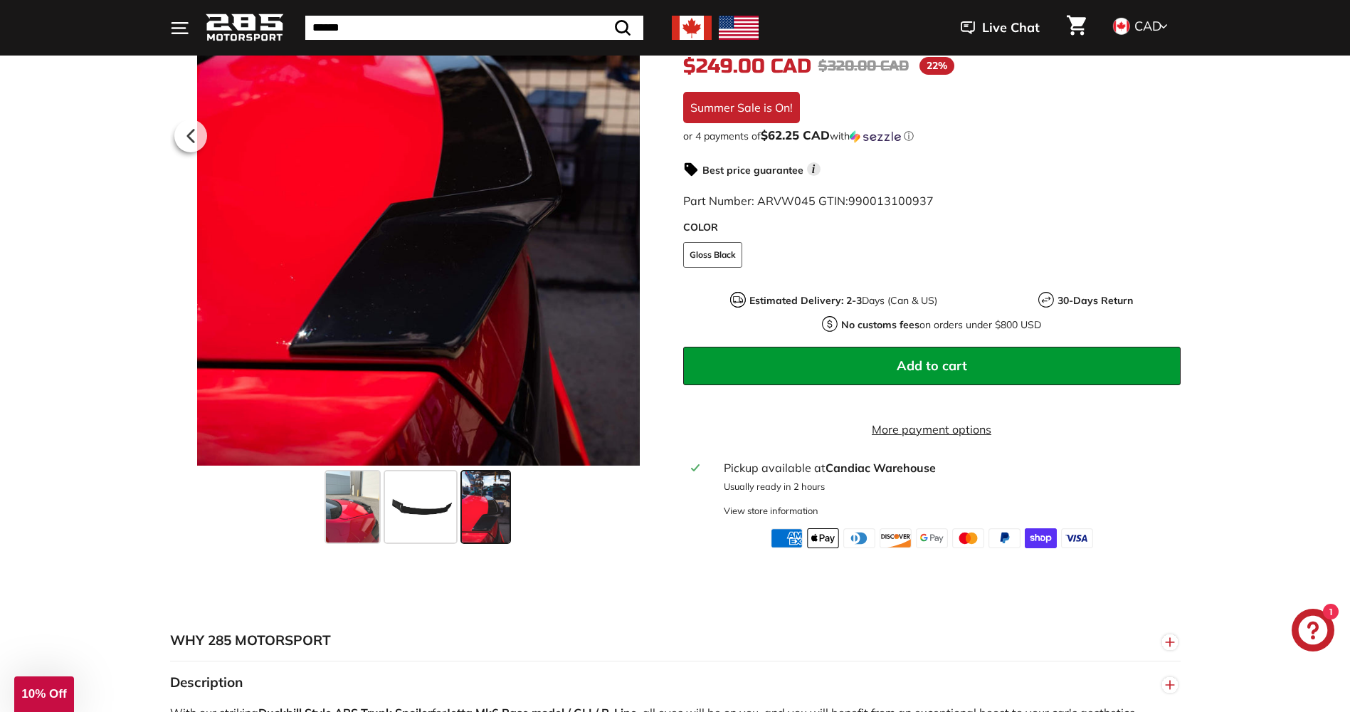
scroll to position [285, 0]
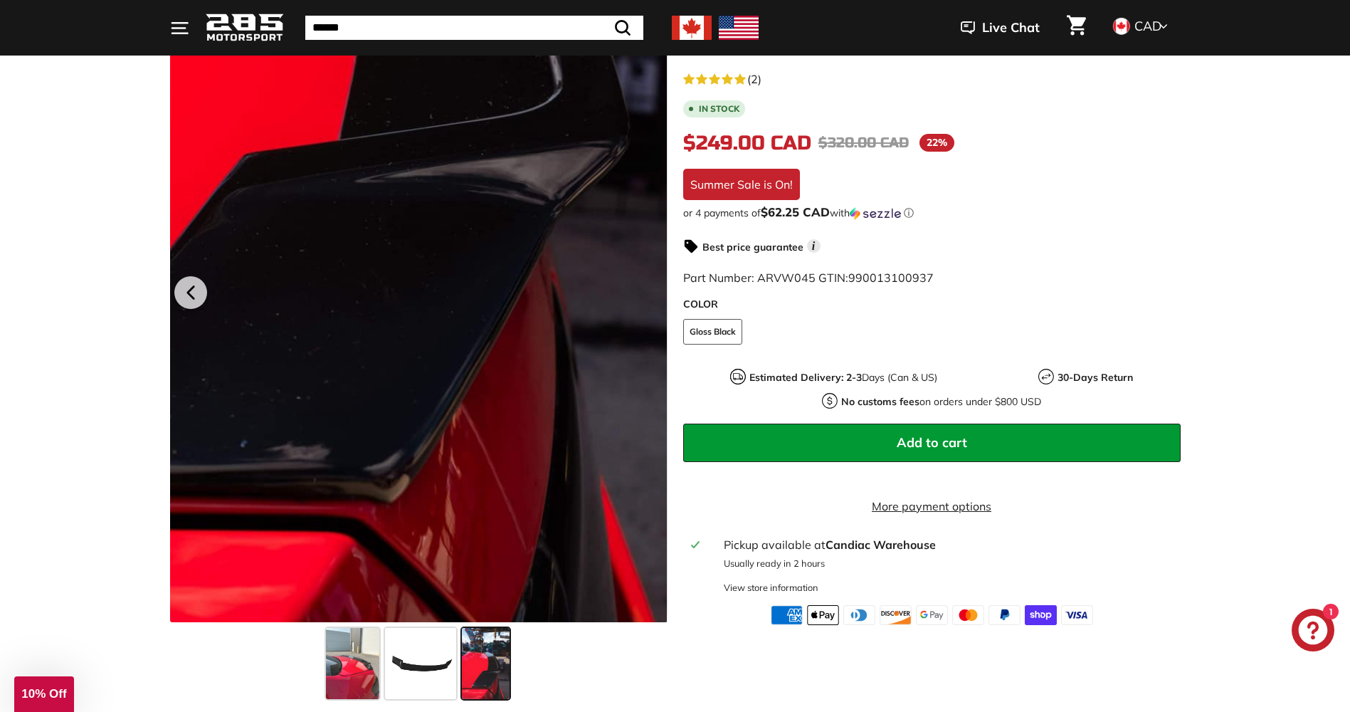
click at [525, 516] on div at bounding box center [417, 290] width 497 height 663
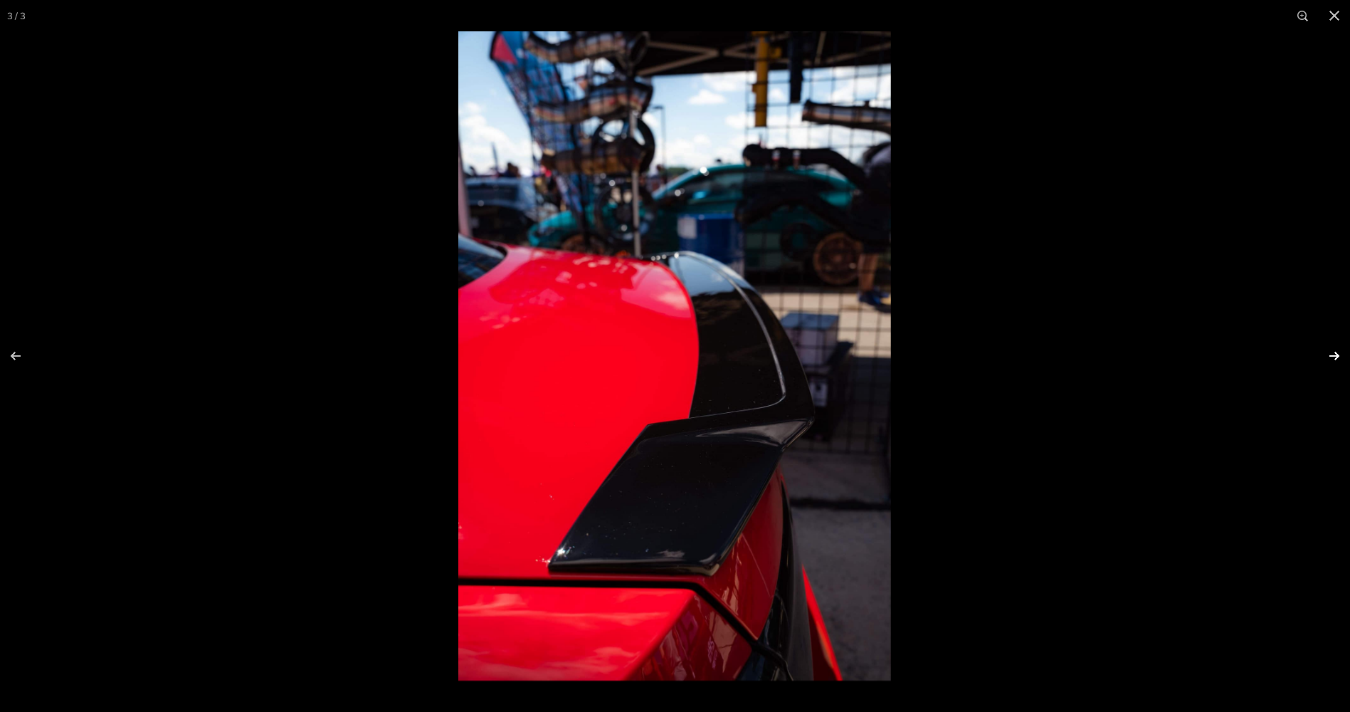
click at [1340, 352] on button at bounding box center [1325, 355] width 50 height 71
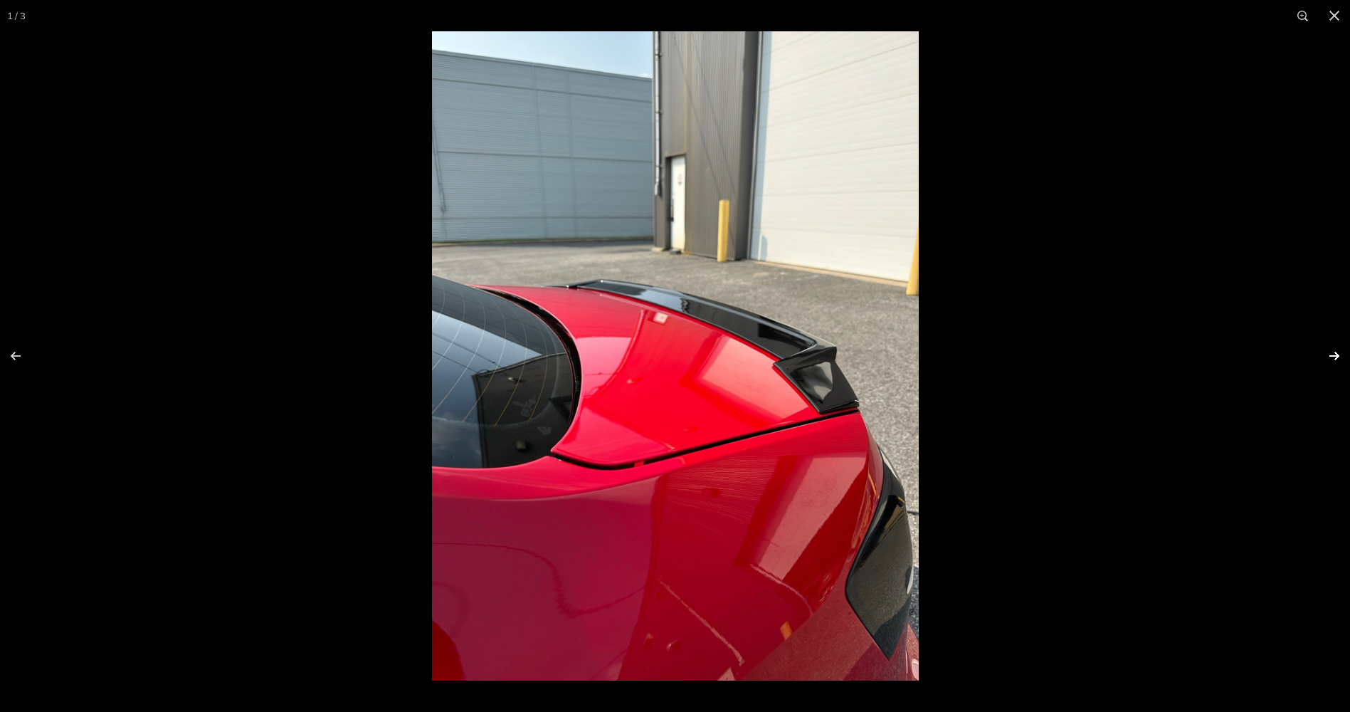
click at [1334, 354] on button at bounding box center [1325, 355] width 50 height 71
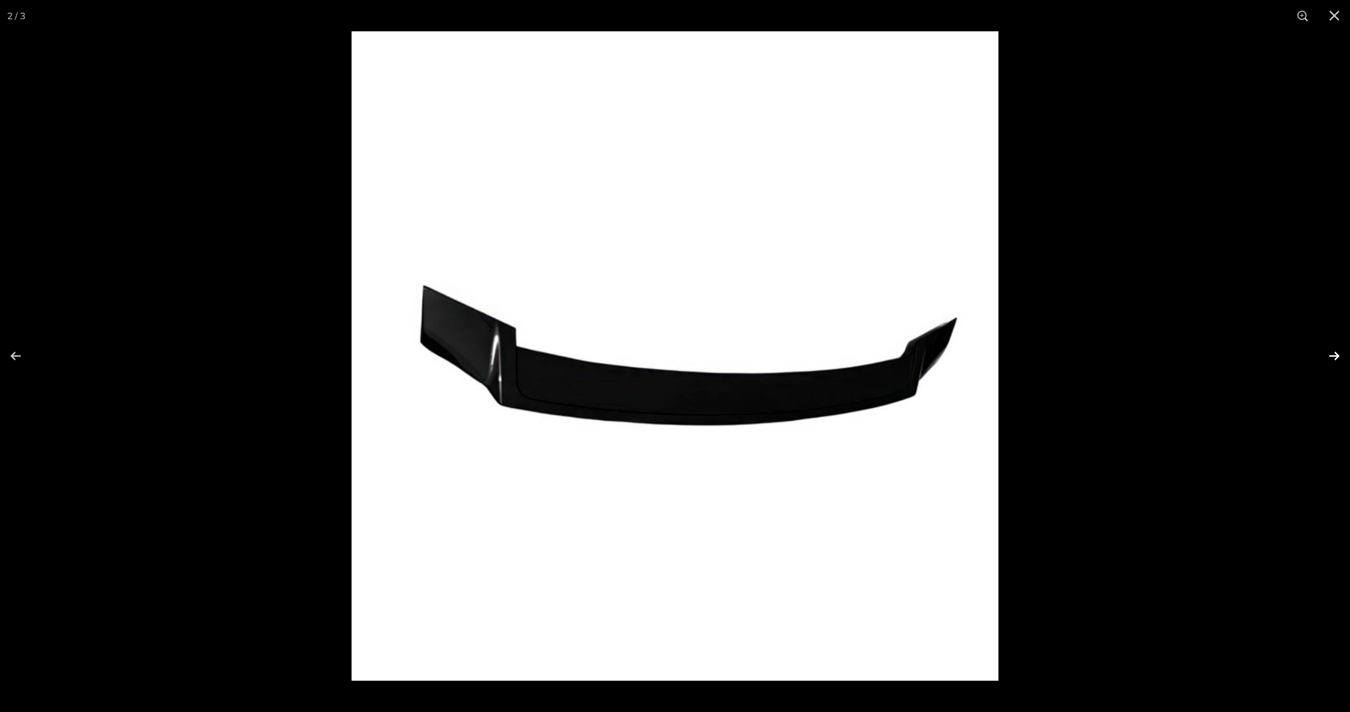
click at [1334, 354] on button at bounding box center [1325, 355] width 50 height 71
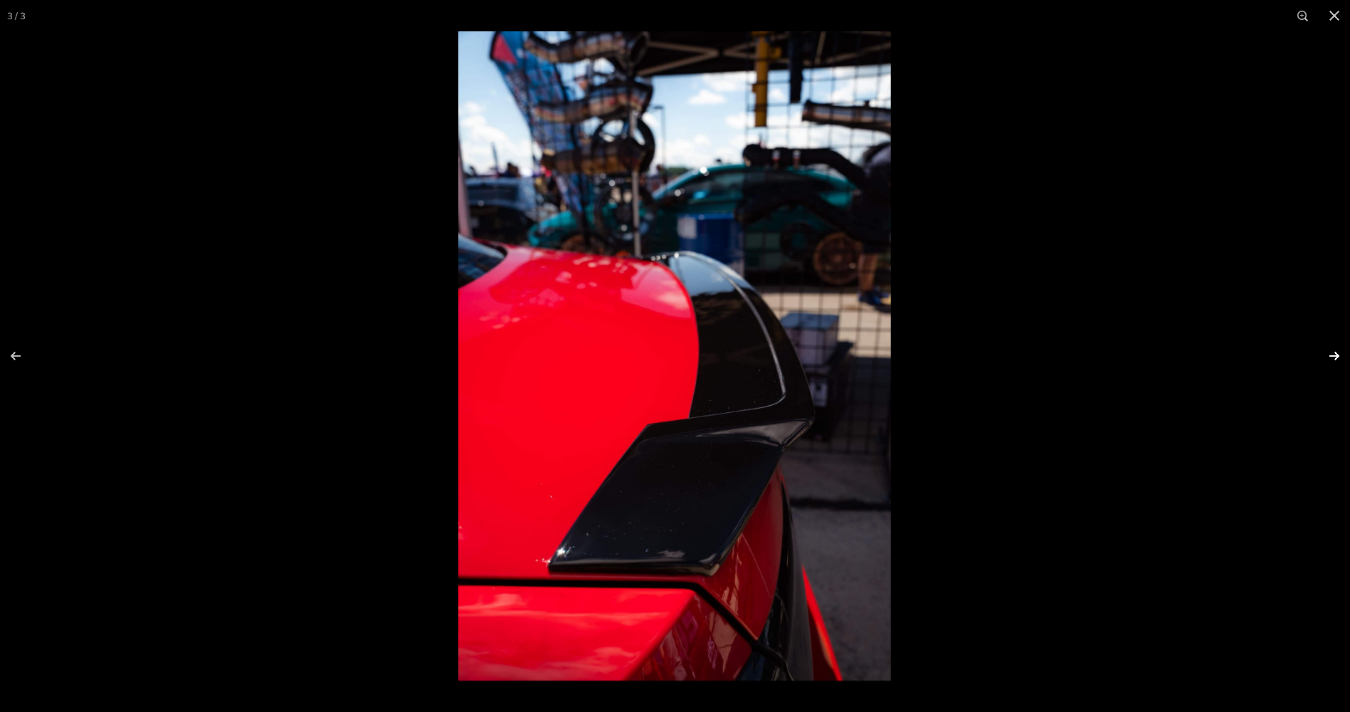
click at [1334, 354] on button at bounding box center [1325, 355] width 50 height 71
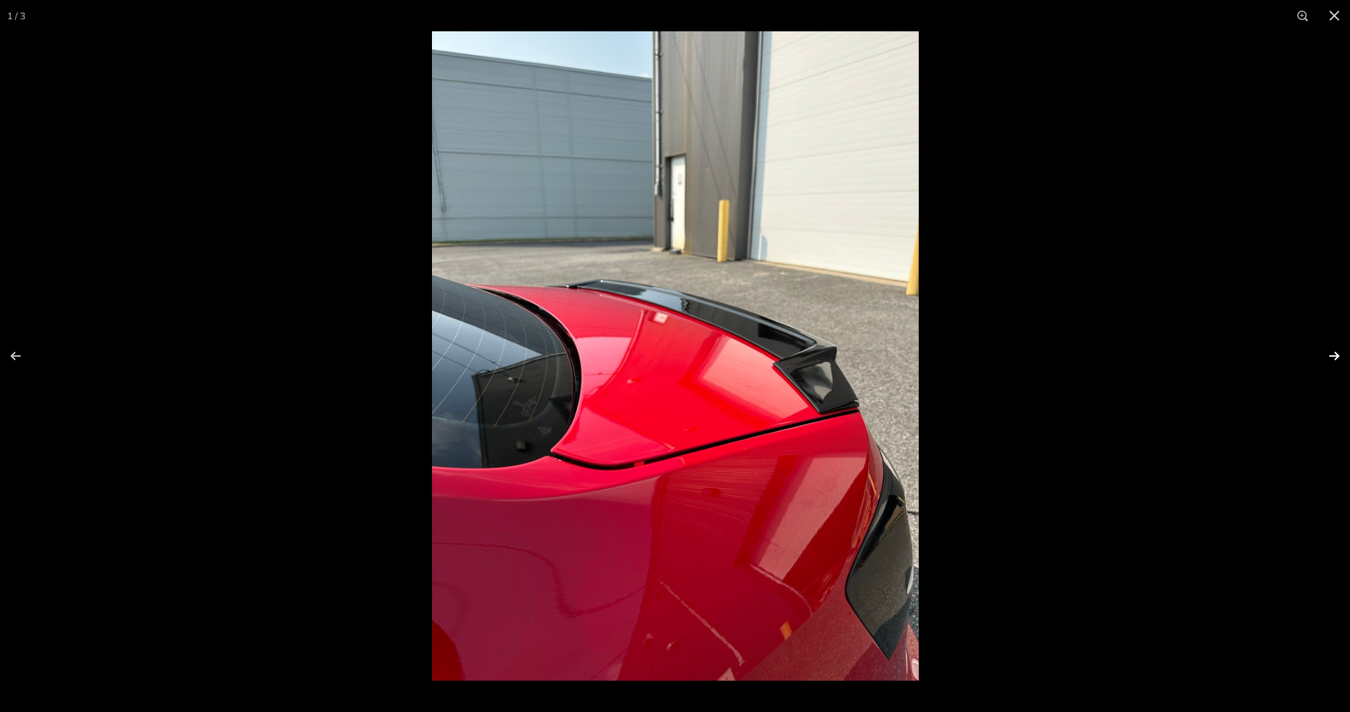
click at [1334, 354] on button at bounding box center [1325, 355] width 50 height 71
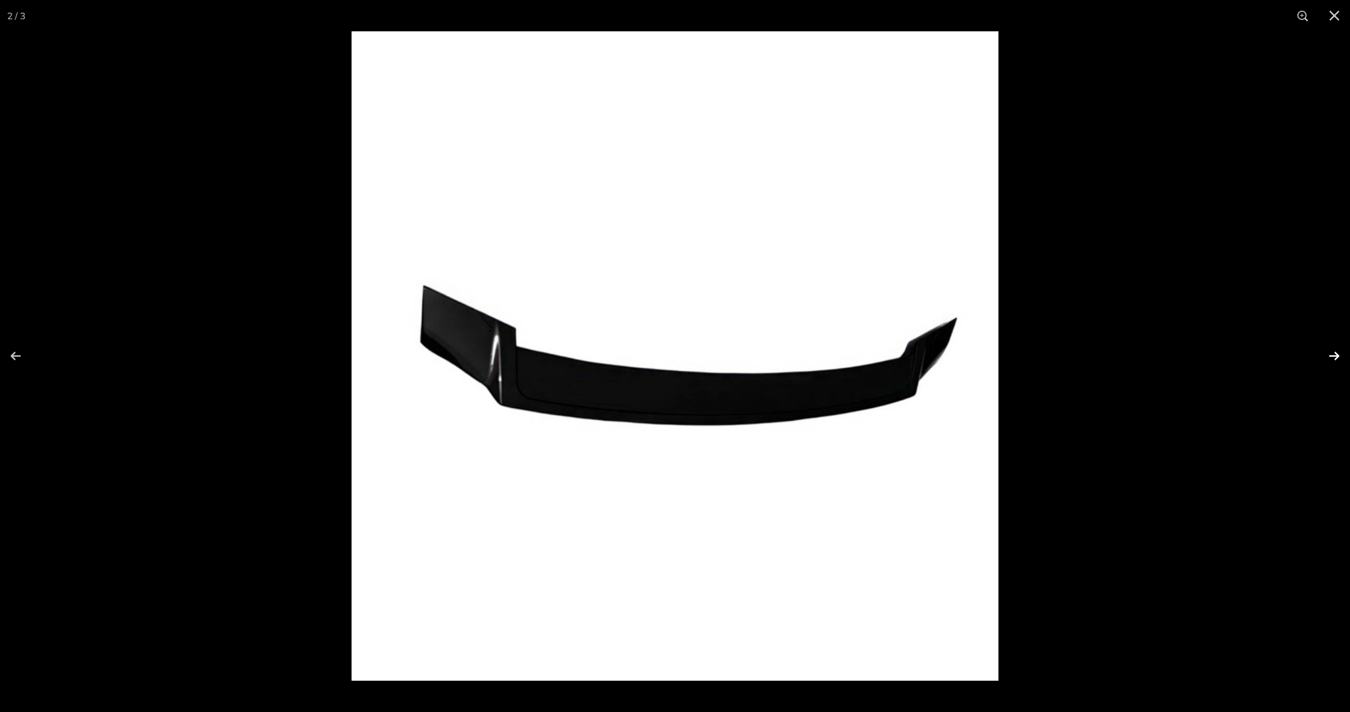
click at [1334, 354] on button at bounding box center [1325, 355] width 50 height 71
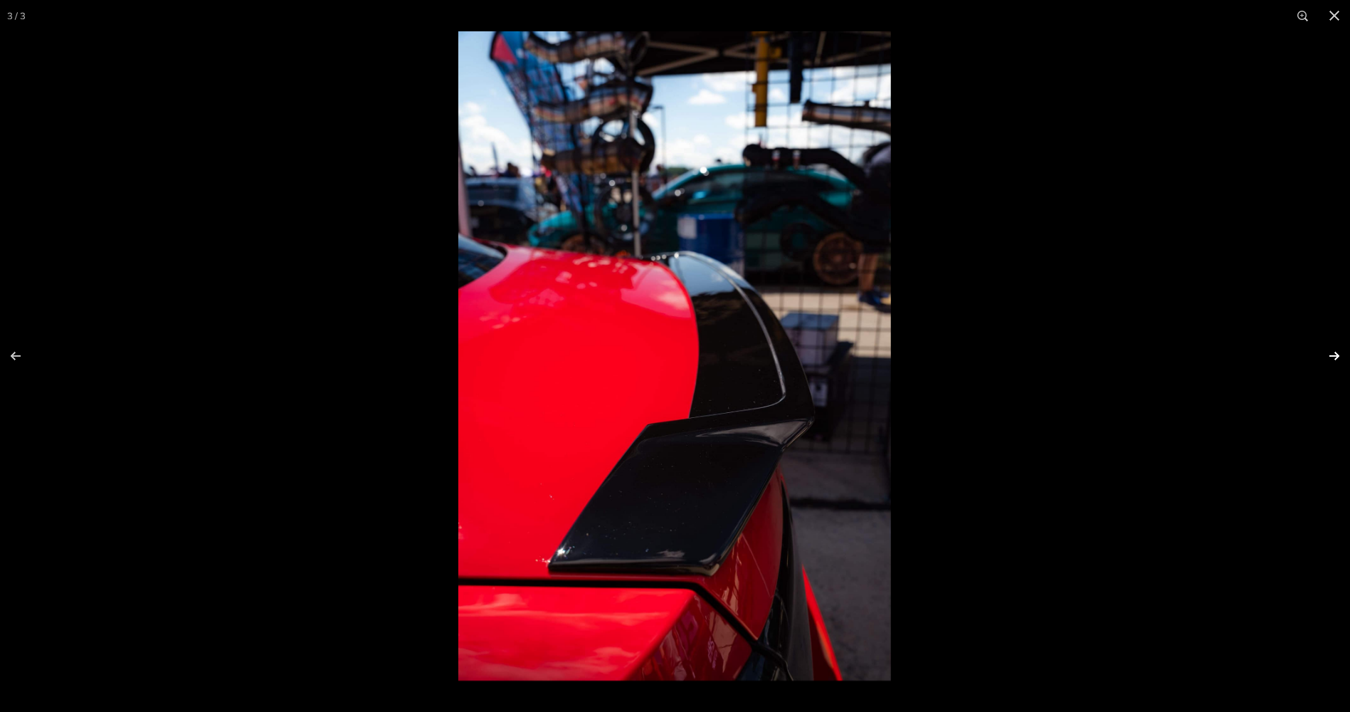
click at [1334, 354] on button at bounding box center [1325, 355] width 50 height 71
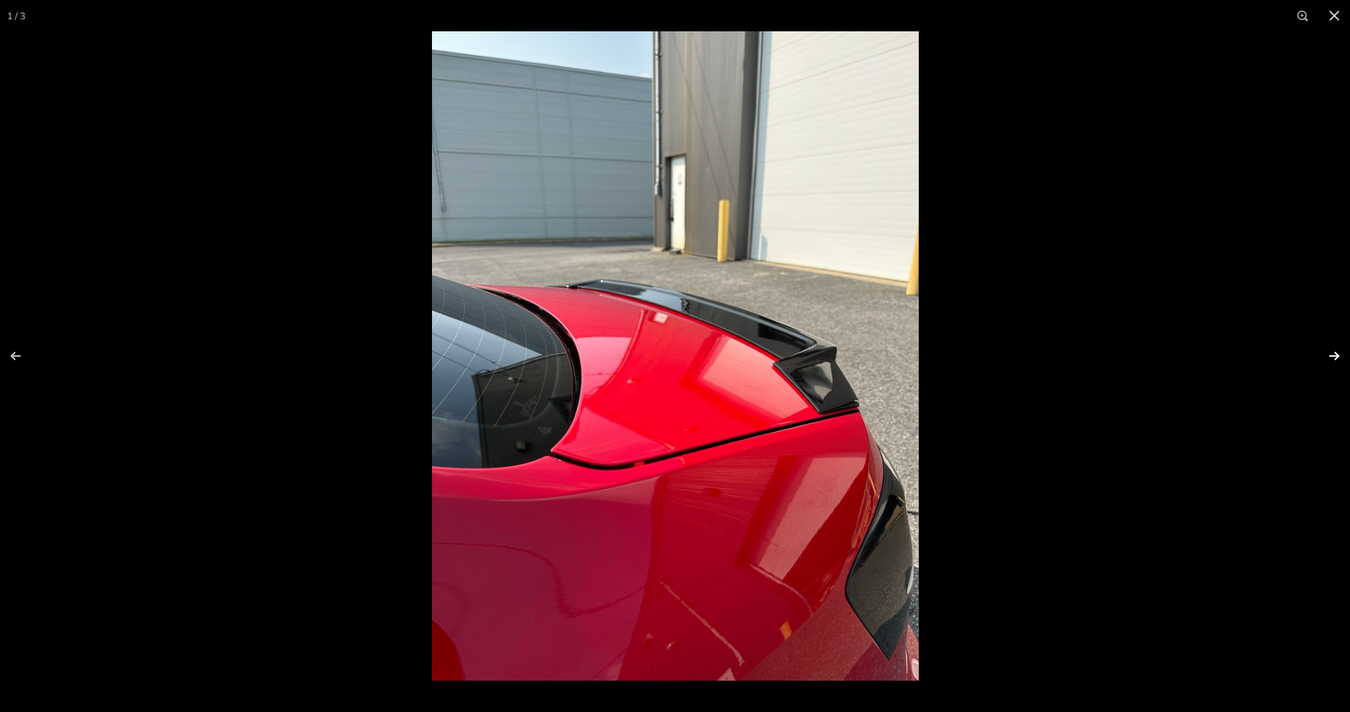
click at [1334, 354] on button at bounding box center [1325, 355] width 50 height 71
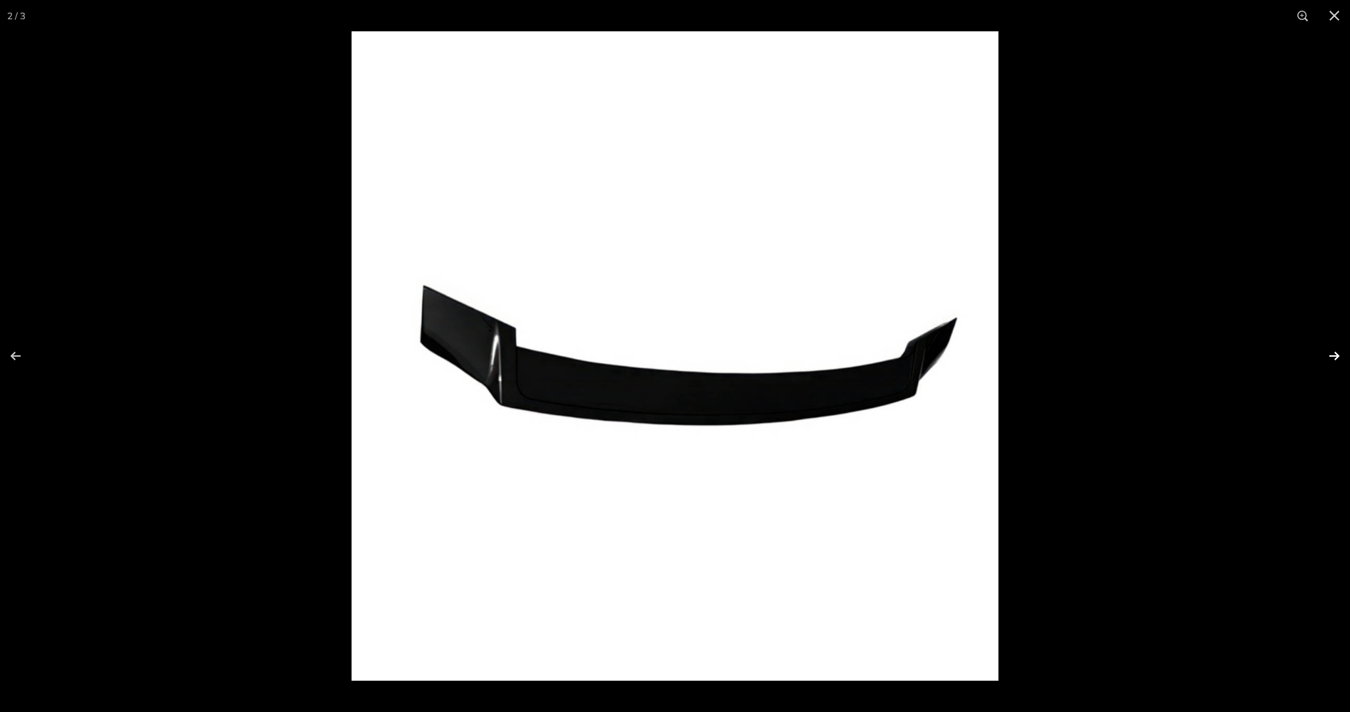
click at [1334, 354] on button at bounding box center [1325, 355] width 50 height 71
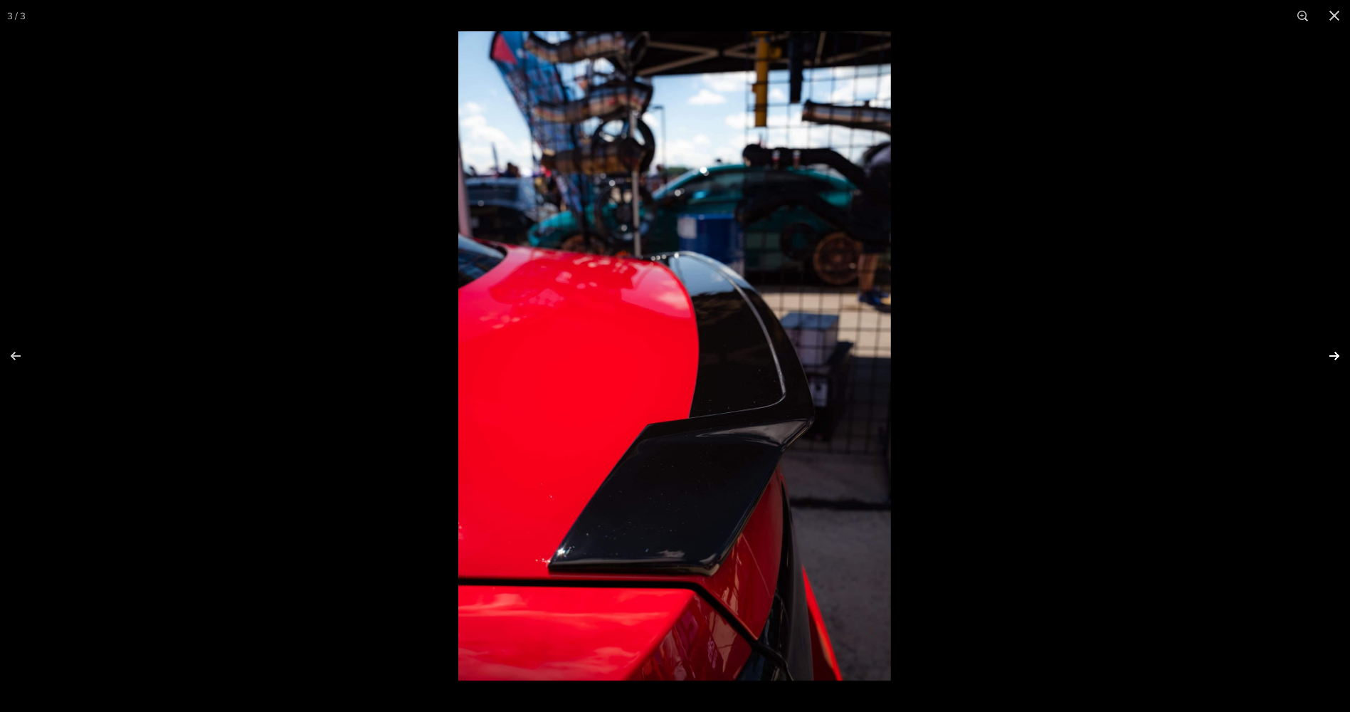
click at [1335, 354] on button at bounding box center [1325, 355] width 50 height 71
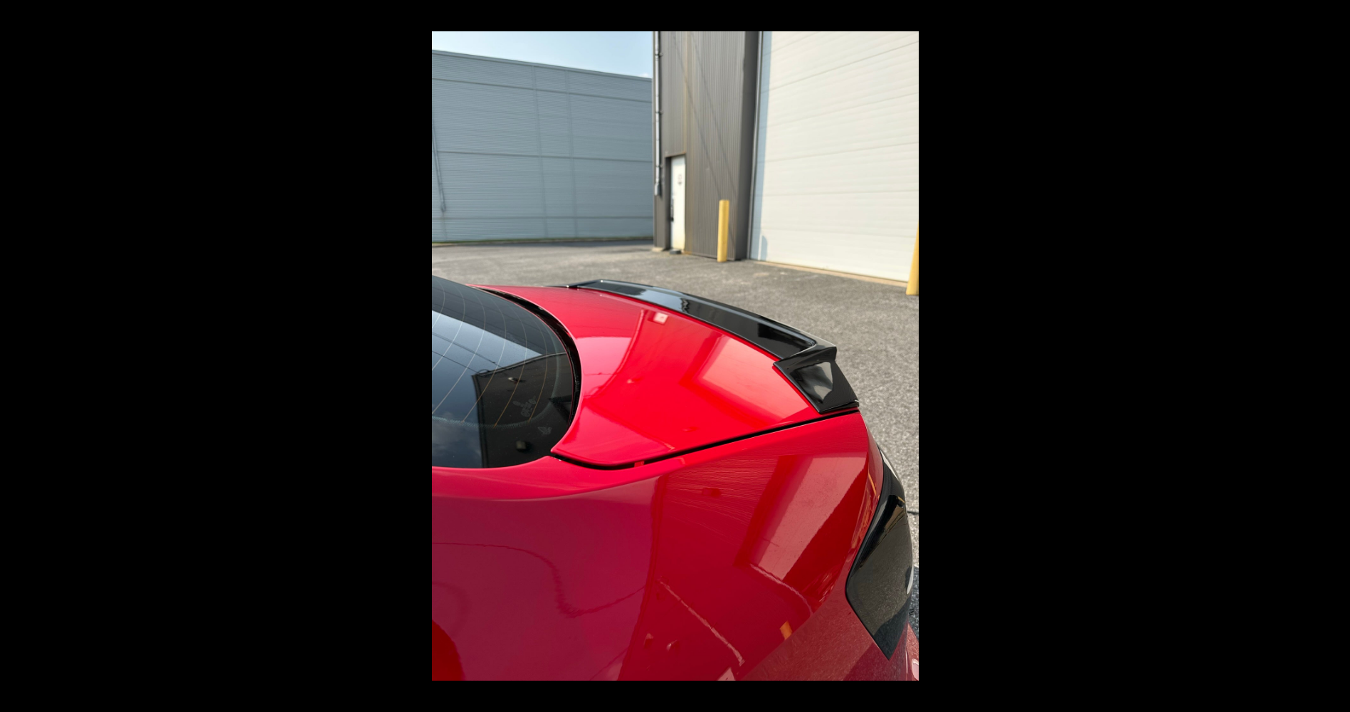
click at [1335, 354] on button at bounding box center [1325, 355] width 50 height 71
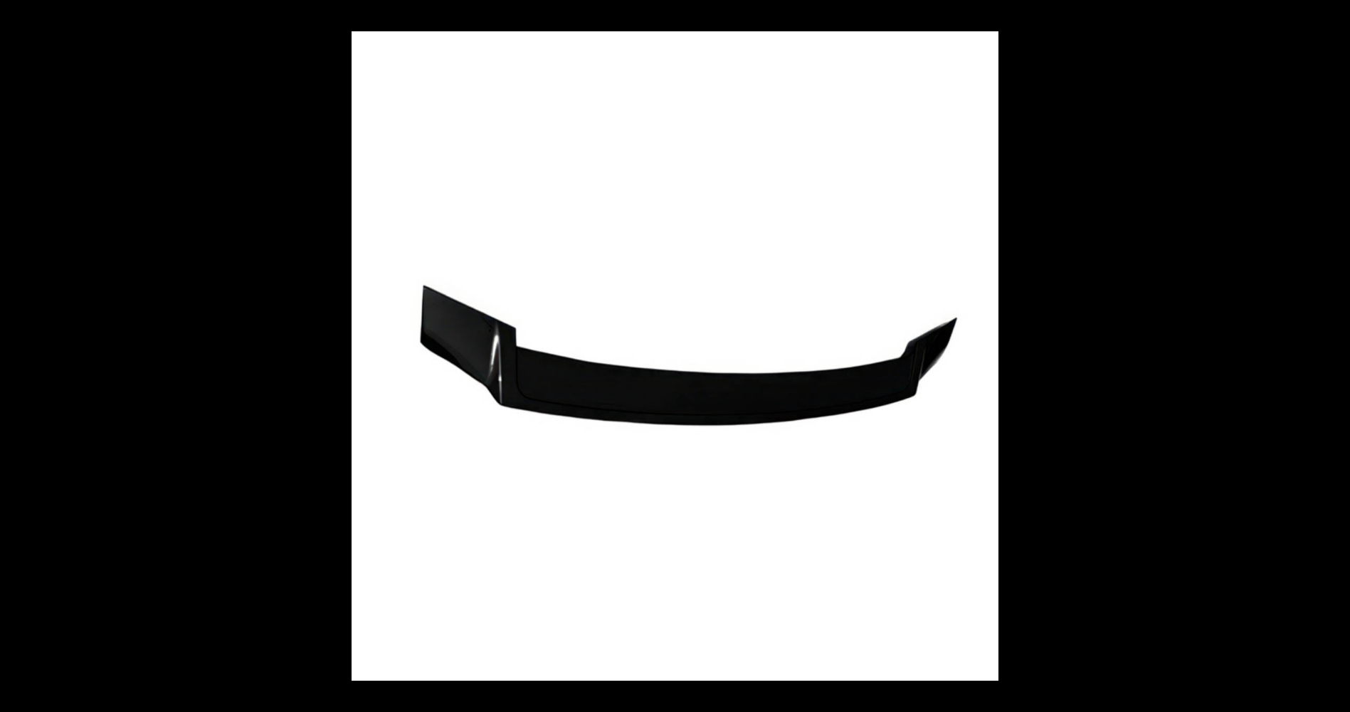
click at [1335, 354] on button at bounding box center [1325, 355] width 50 height 71
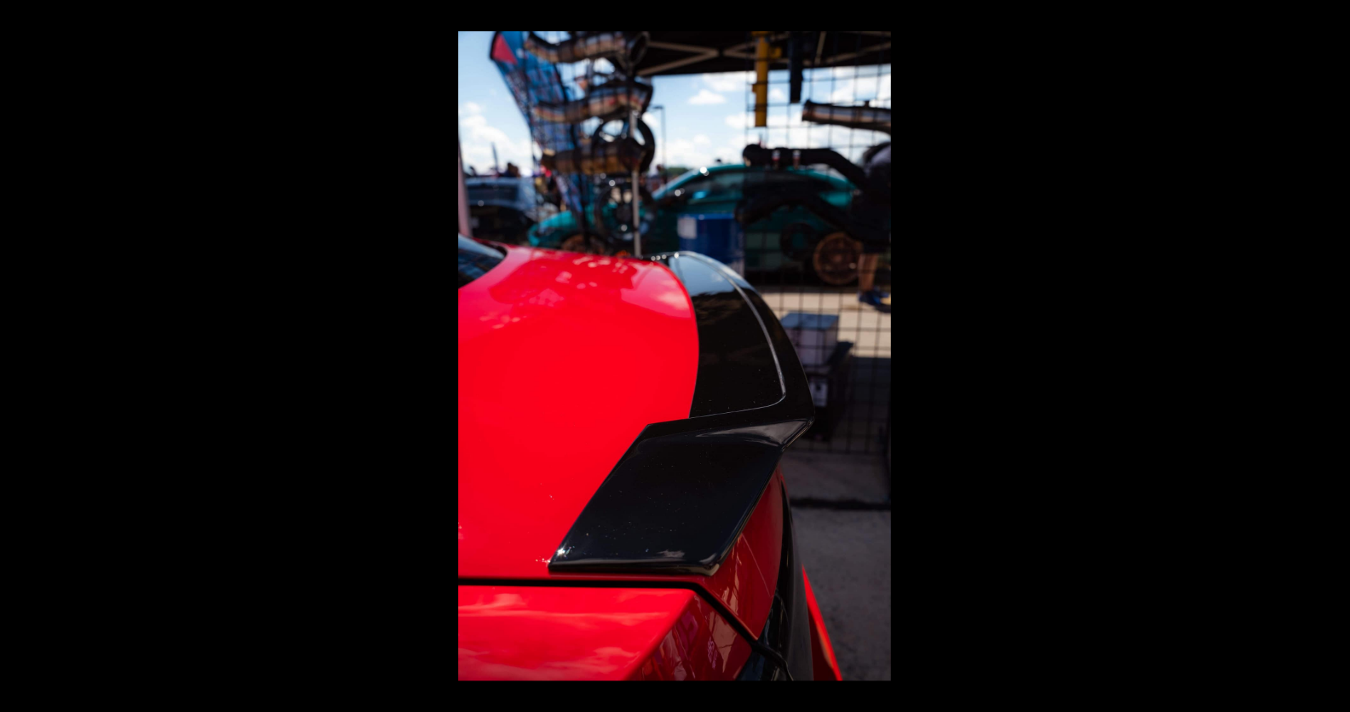
click at [1335, 354] on button at bounding box center [1325, 355] width 50 height 71
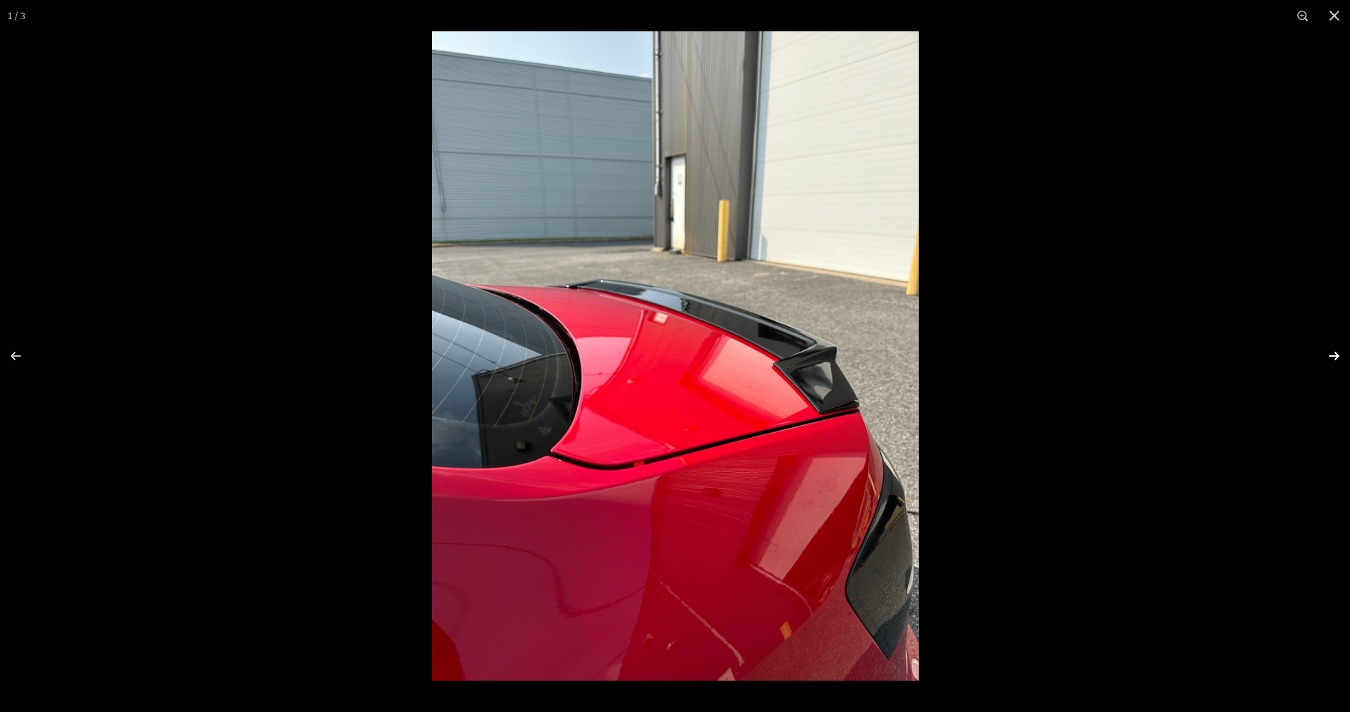
click at [1339, 349] on button at bounding box center [1325, 355] width 50 height 71
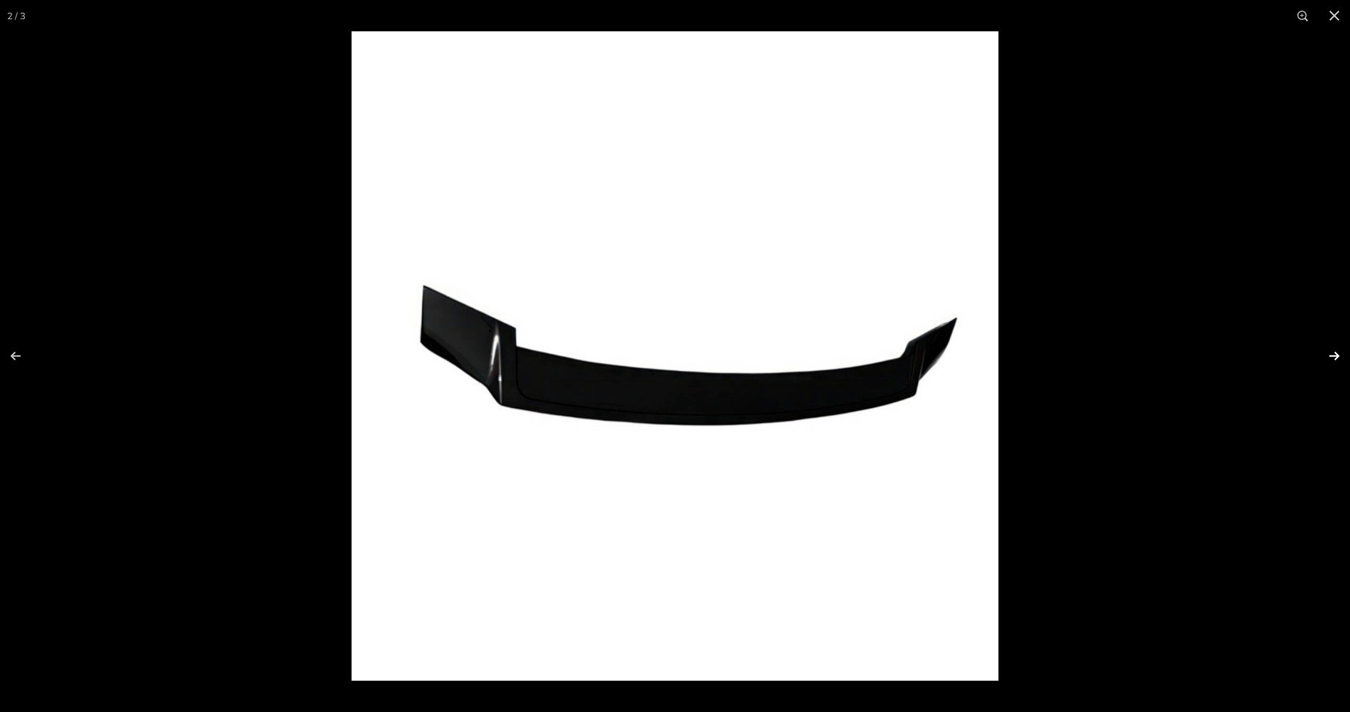
click at [1339, 349] on button at bounding box center [1325, 355] width 50 height 71
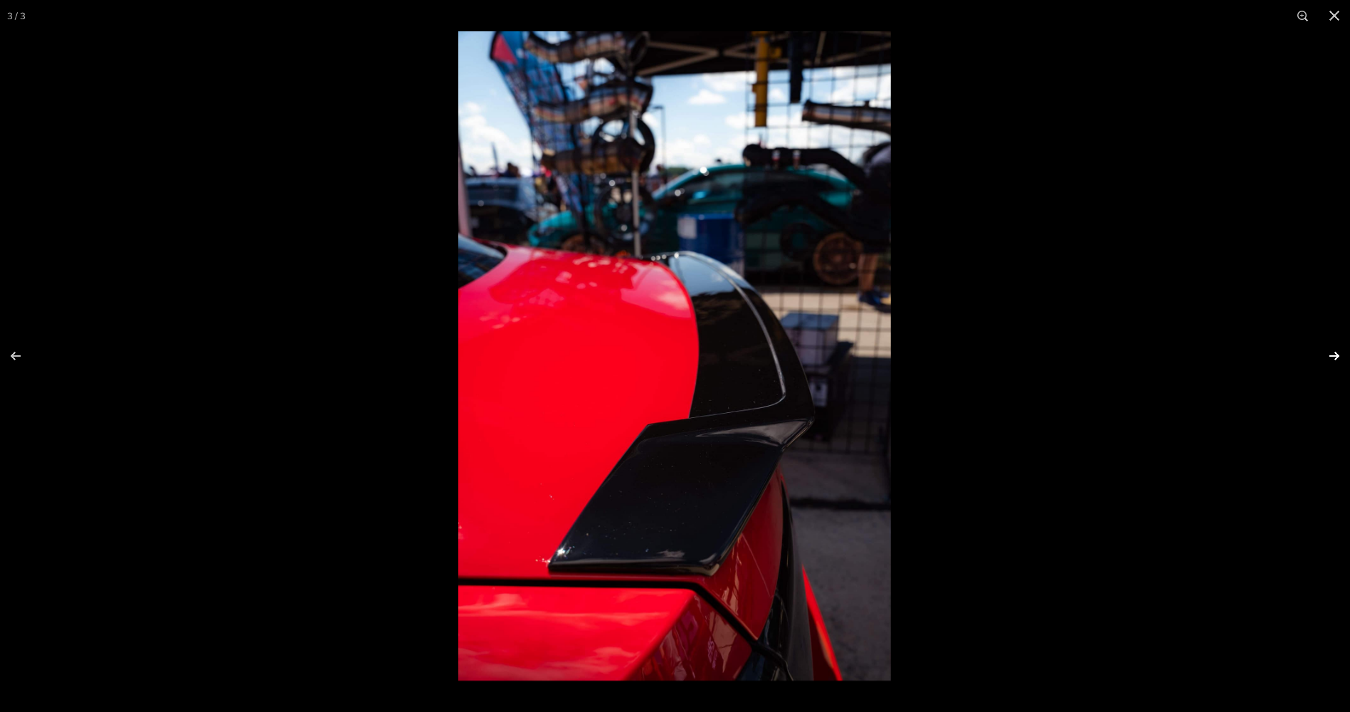
click at [1339, 349] on button at bounding box center [1325, 355] width 50 height 71
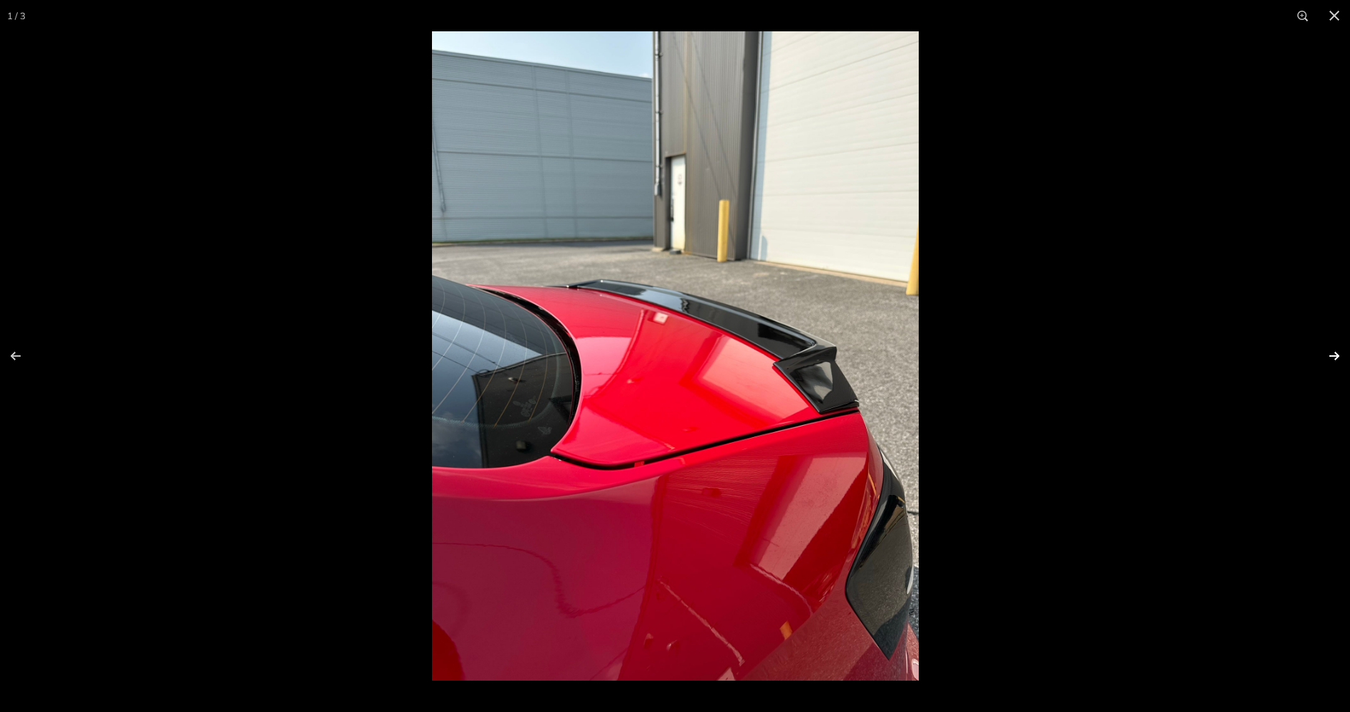
click at [1339, 349] on button at bounding box center [1325, 355] width 50 height 71
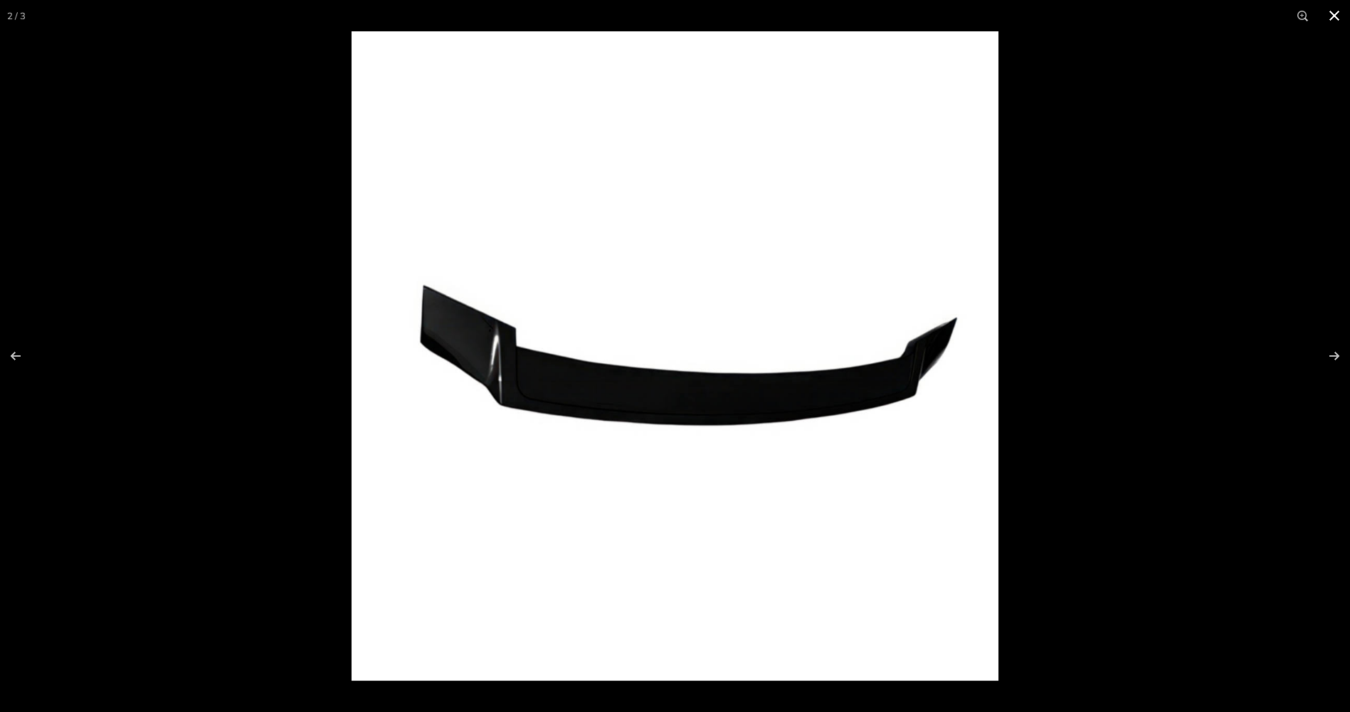
click at [1336, 19] on button at bounding box center [1334, 15] width 31 height 31
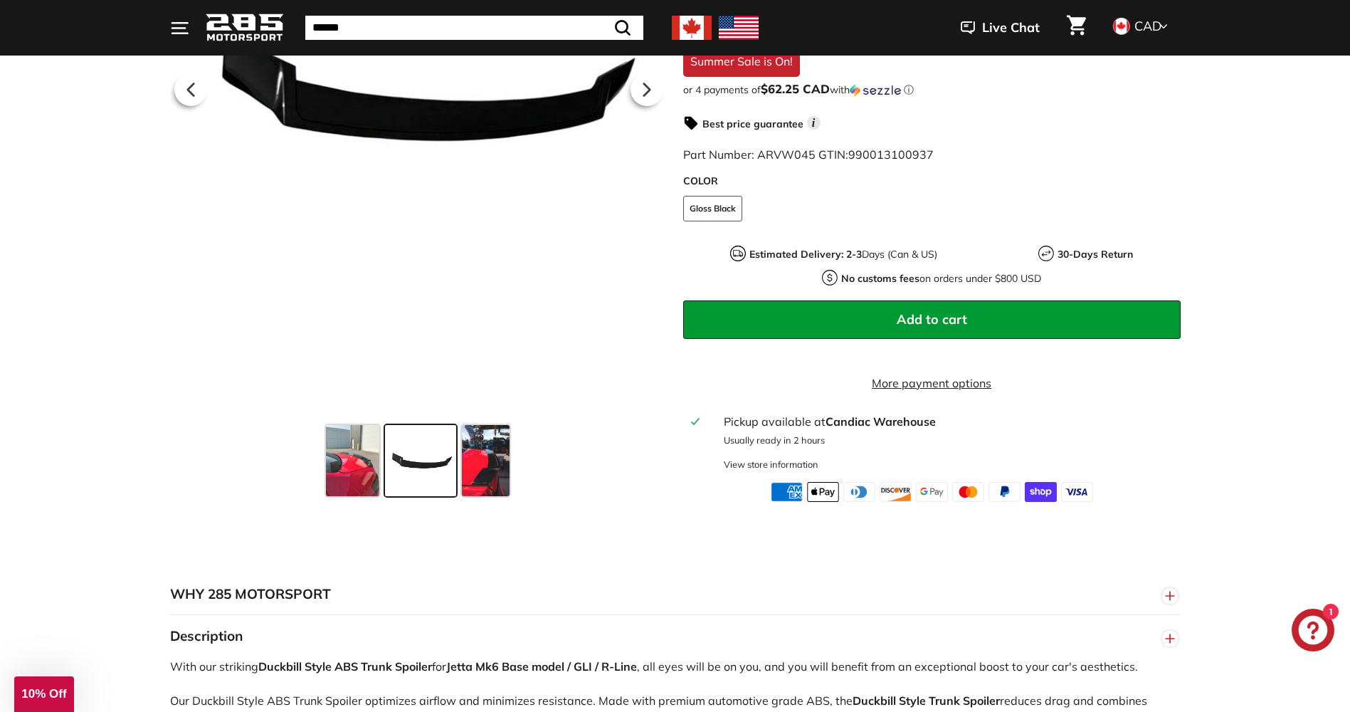
scroll to position [498, 0]
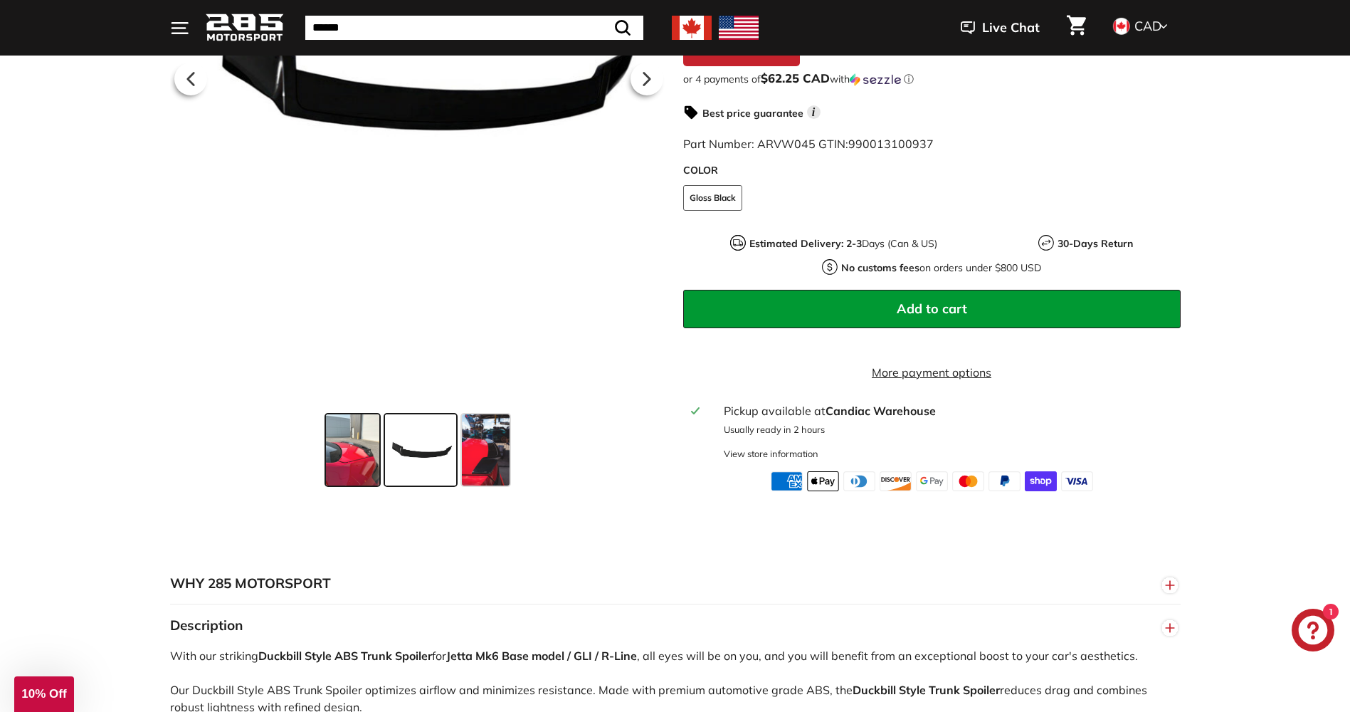
click at [362, 458] on span at bounding box center [352, 449] width 53 height 71
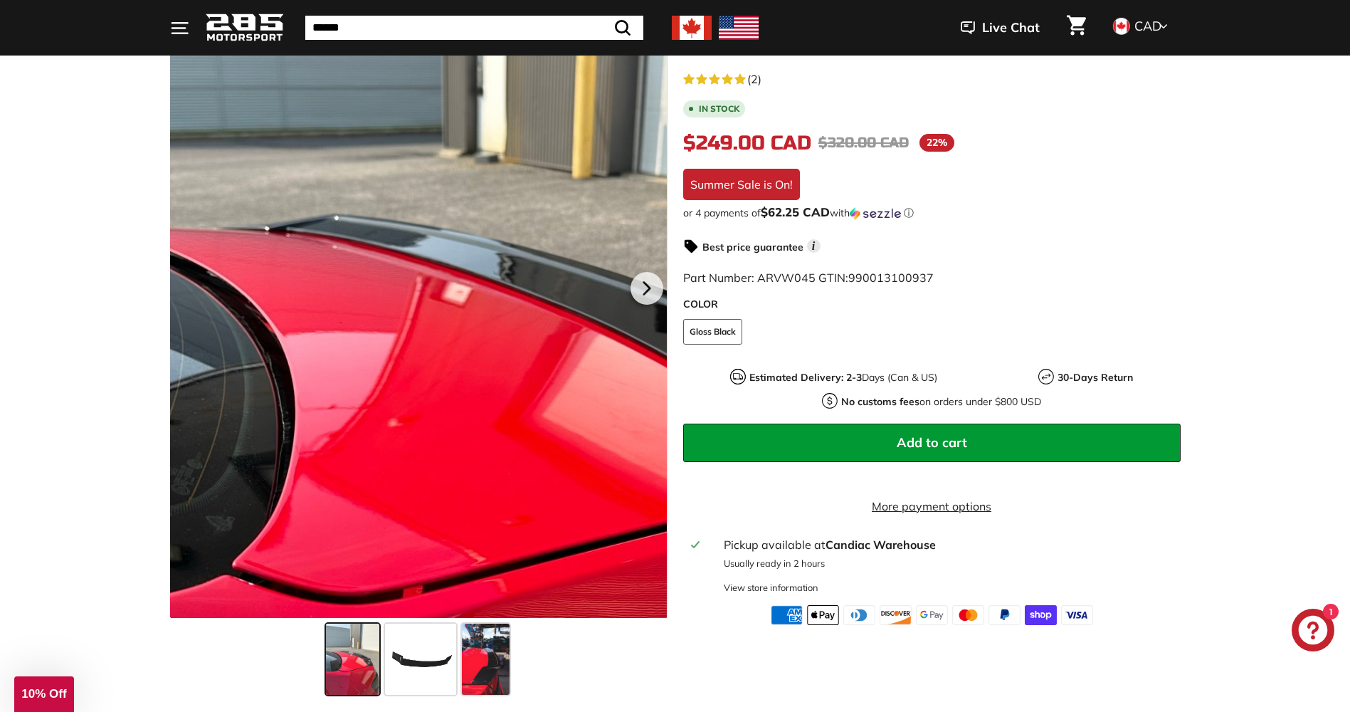
scroll to position [356, 0]
